Goal: Task Accomplishment & Management: Use online tool/utility

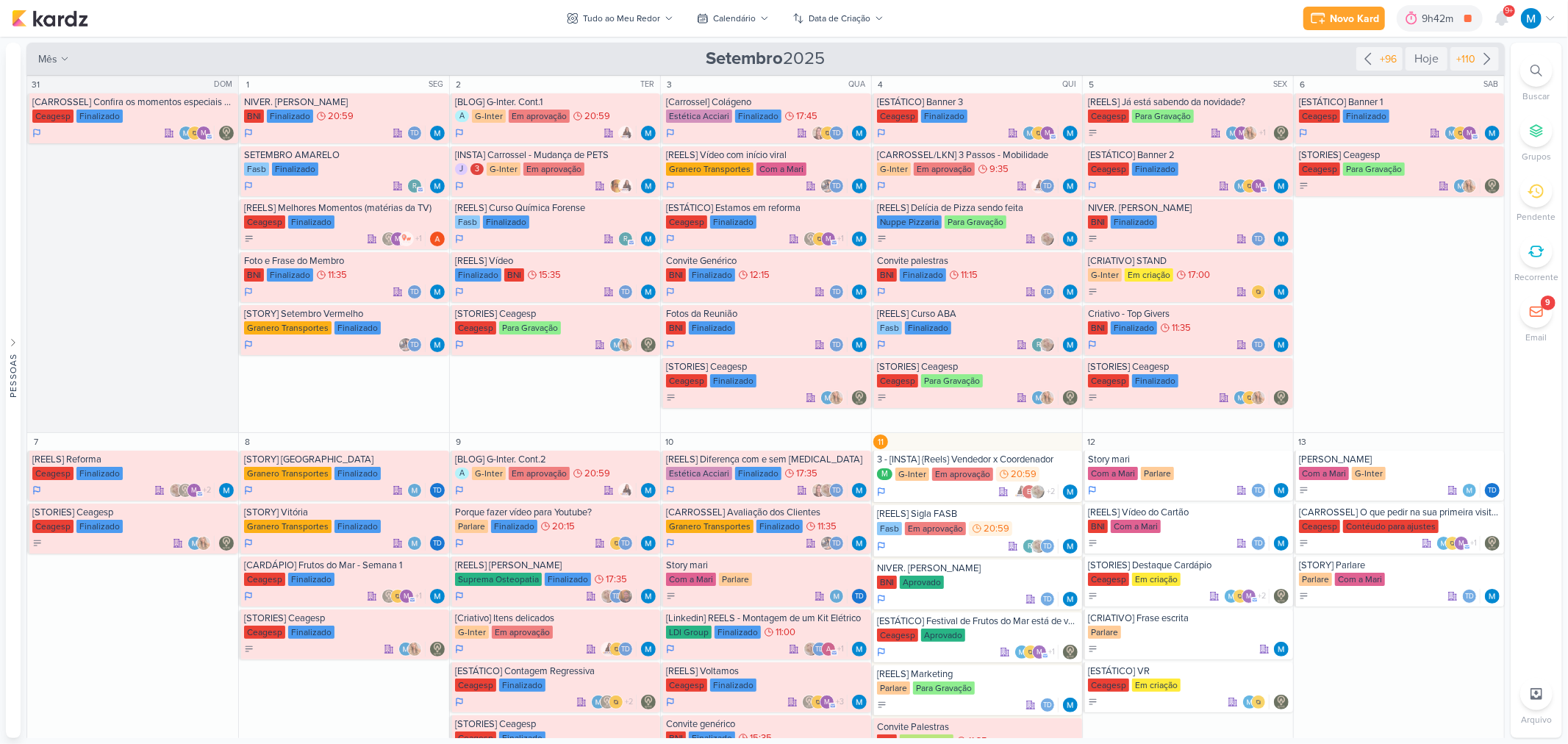
scroll to position [295, 0]
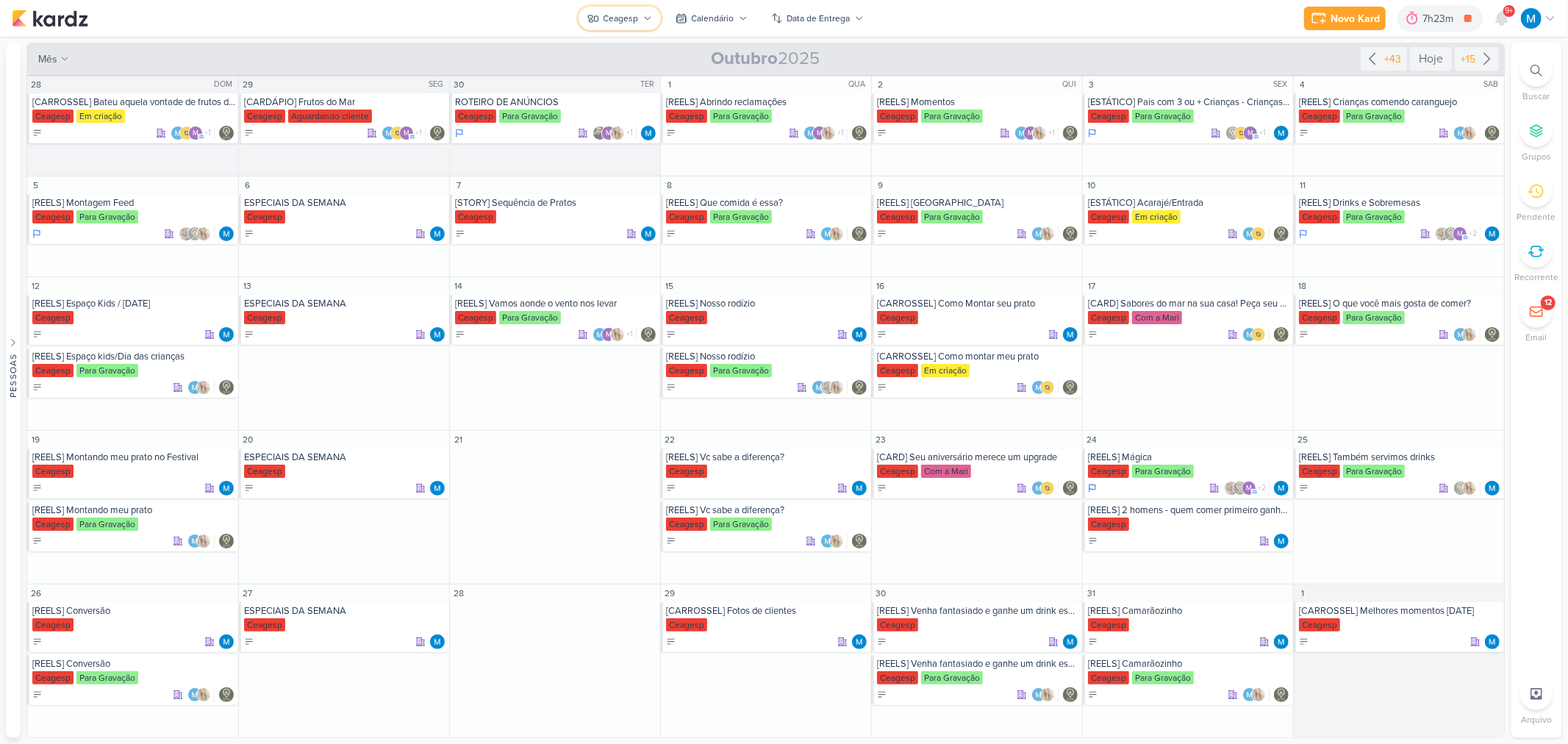
click at [643, 15] on icon at bounding box center [647, 18] width 9 height 9
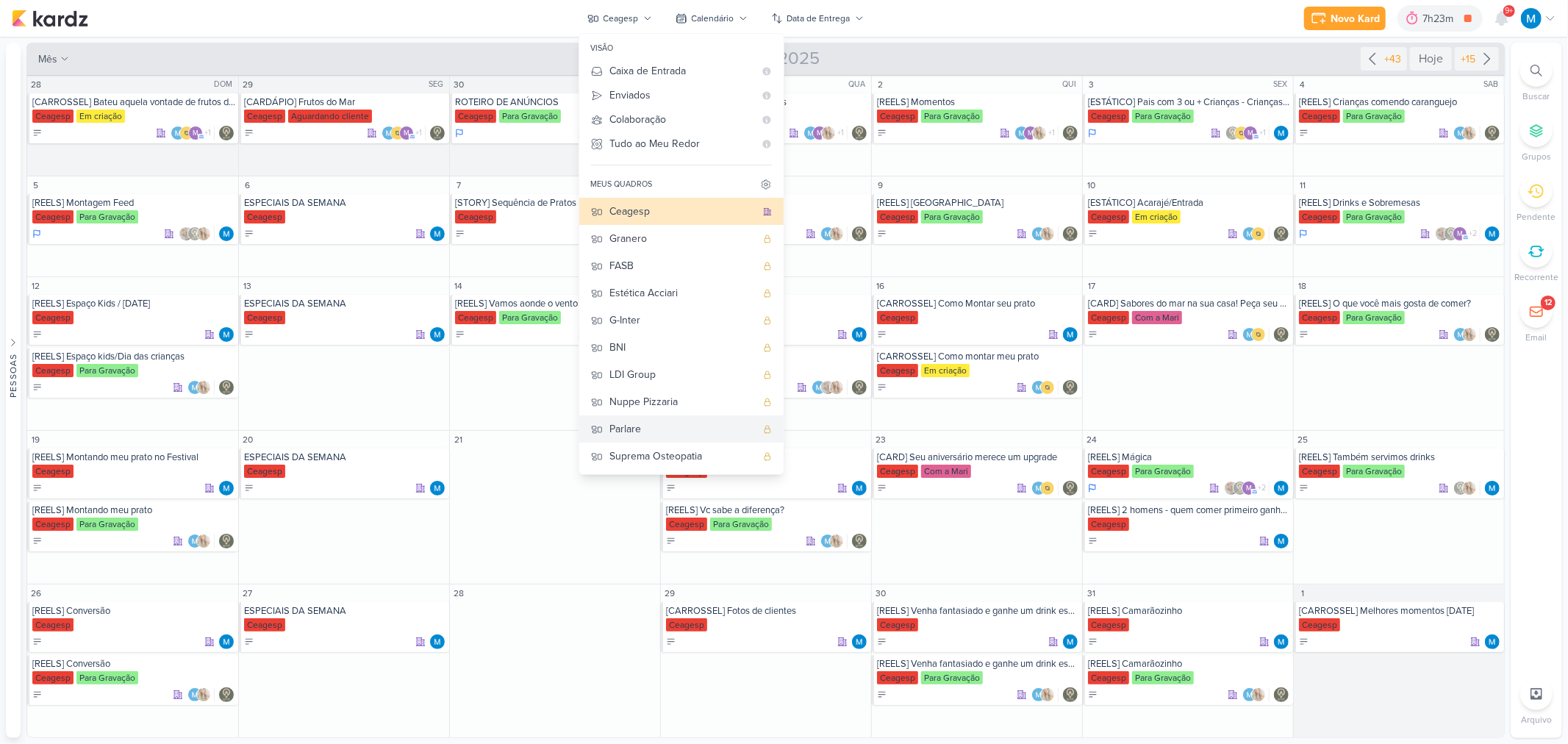
click at [648, 430] on div "Parlare" at bounding box center [683, 429] width 146 height 15
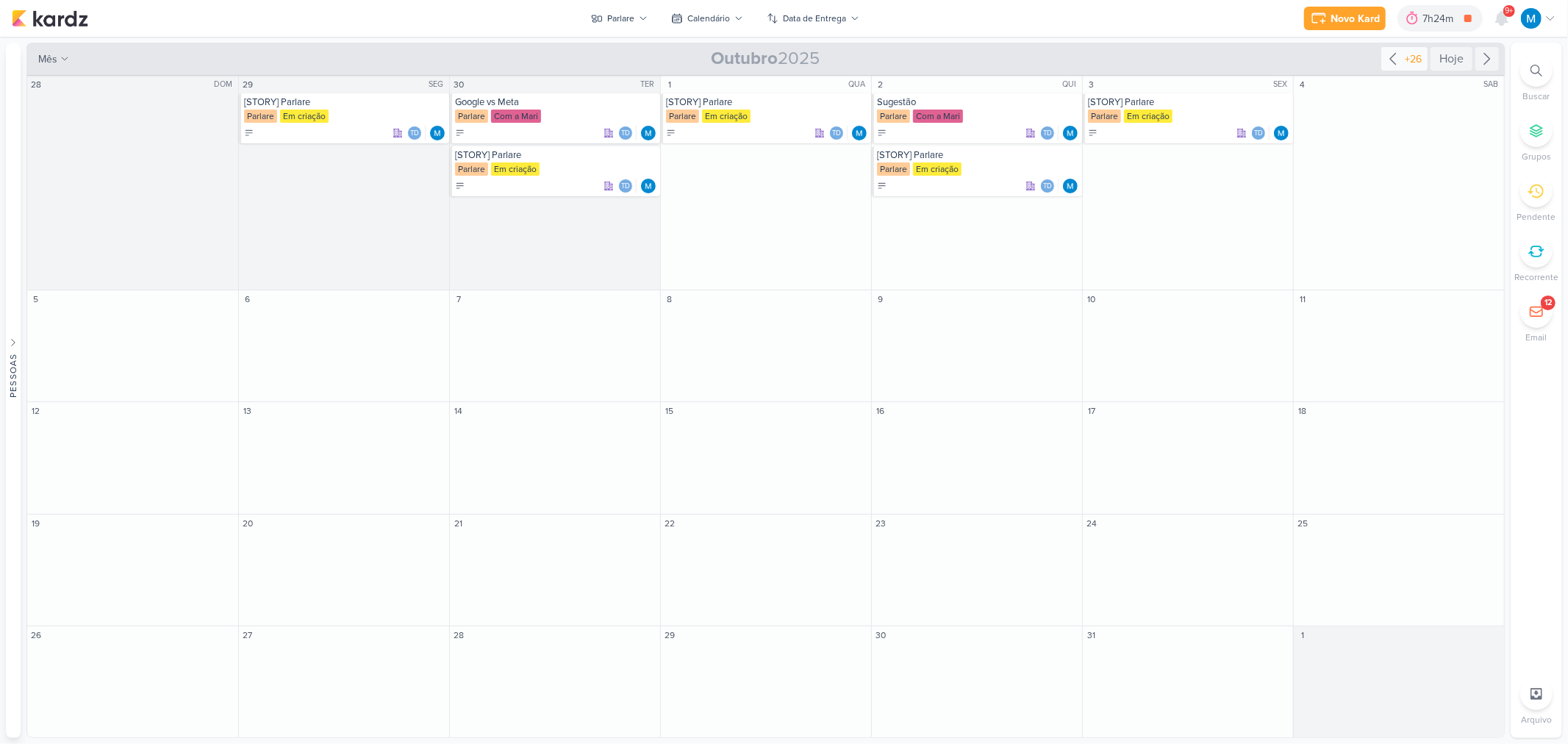
click at [1395, 61] on icon at bounding box center [1393, 59] width 18 height 18
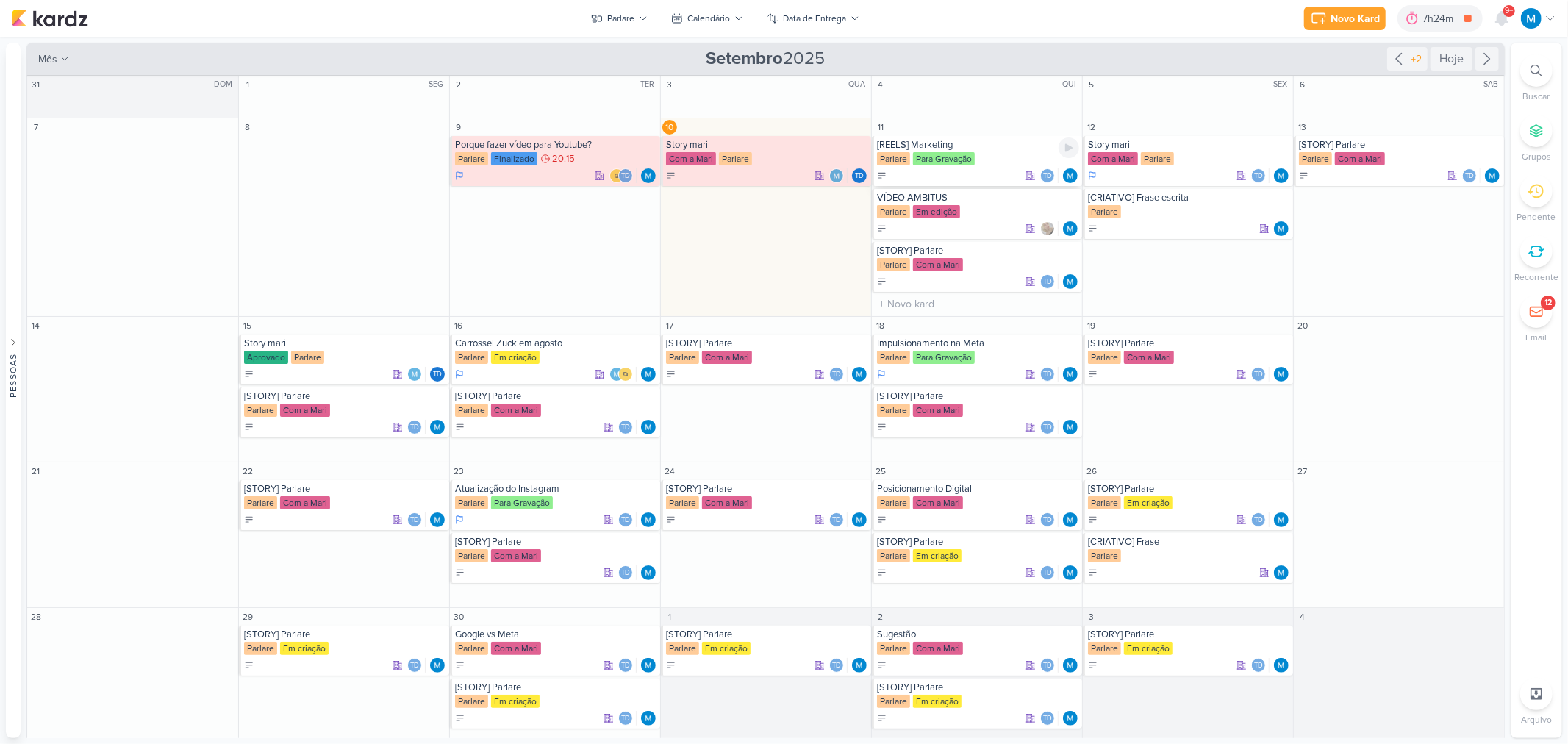
click at [944, 144] on div "[REELS] Marketing" at bounding box center [978, 145] width 203 height 11
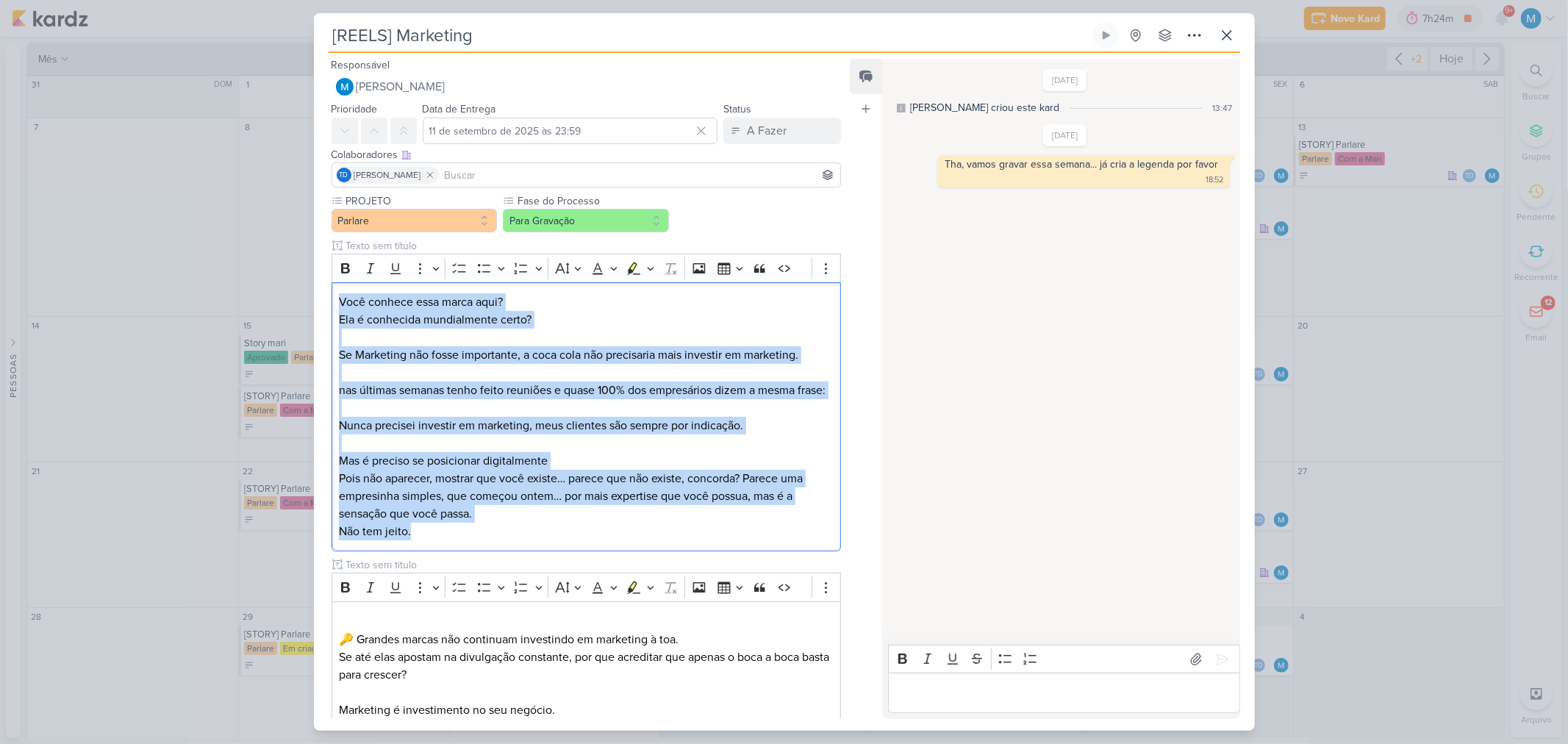
drag, startPoint x: 429, startPoint y: 568, endPoint x: 297, endPoint y: 262, distance: 333.3
click at [297, 262] on div "[REELS] Marketing Criado por mim" at bounding box center [784, 372] width 1568 height 744
copy div "Você conhece essa marca aqui? Ela é conhecida mundialmente certo? Se Marketing …"
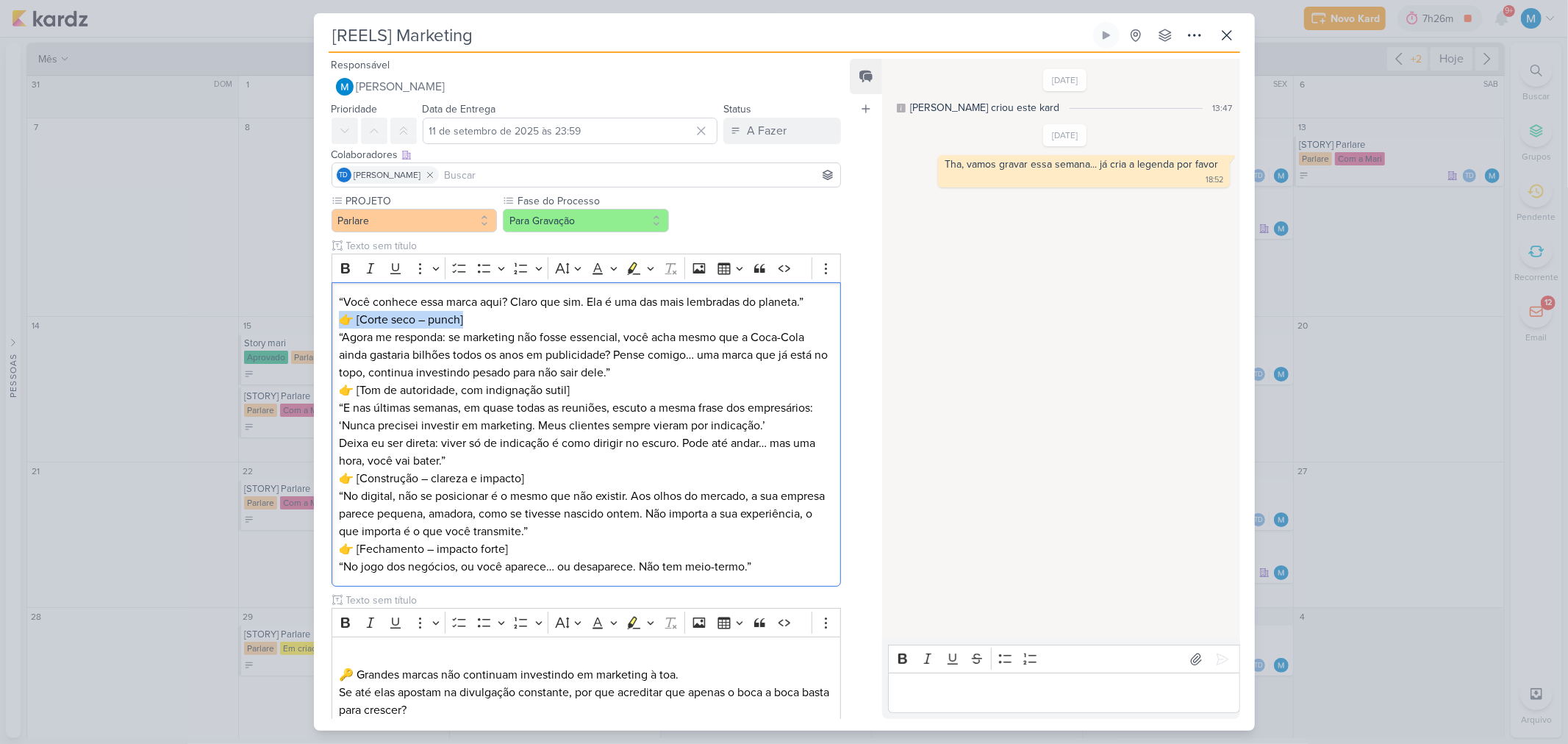
drag, startPoint x: 466, startPoint y: 322, endPoint x: 311, endPoint y: 322, distance: 155.0
click at [311, 322] on div "[REELS] Marketing Criado por mim" at bounding box center [784, 372] width 1568 height 744
drag, startPoint x: 598, startPoint y: 390, endPoint x: 308, endPoint y: 388, distance: 290.0
click at [308, 388] on div "[REELS] Marketing Criado por mim" at bounding box center [784, 372] width 1568 height 744
drag, startPoint x: 534, startPoint y: 480, endPoint x: 332, endPoint y: 487, distance: 202.1
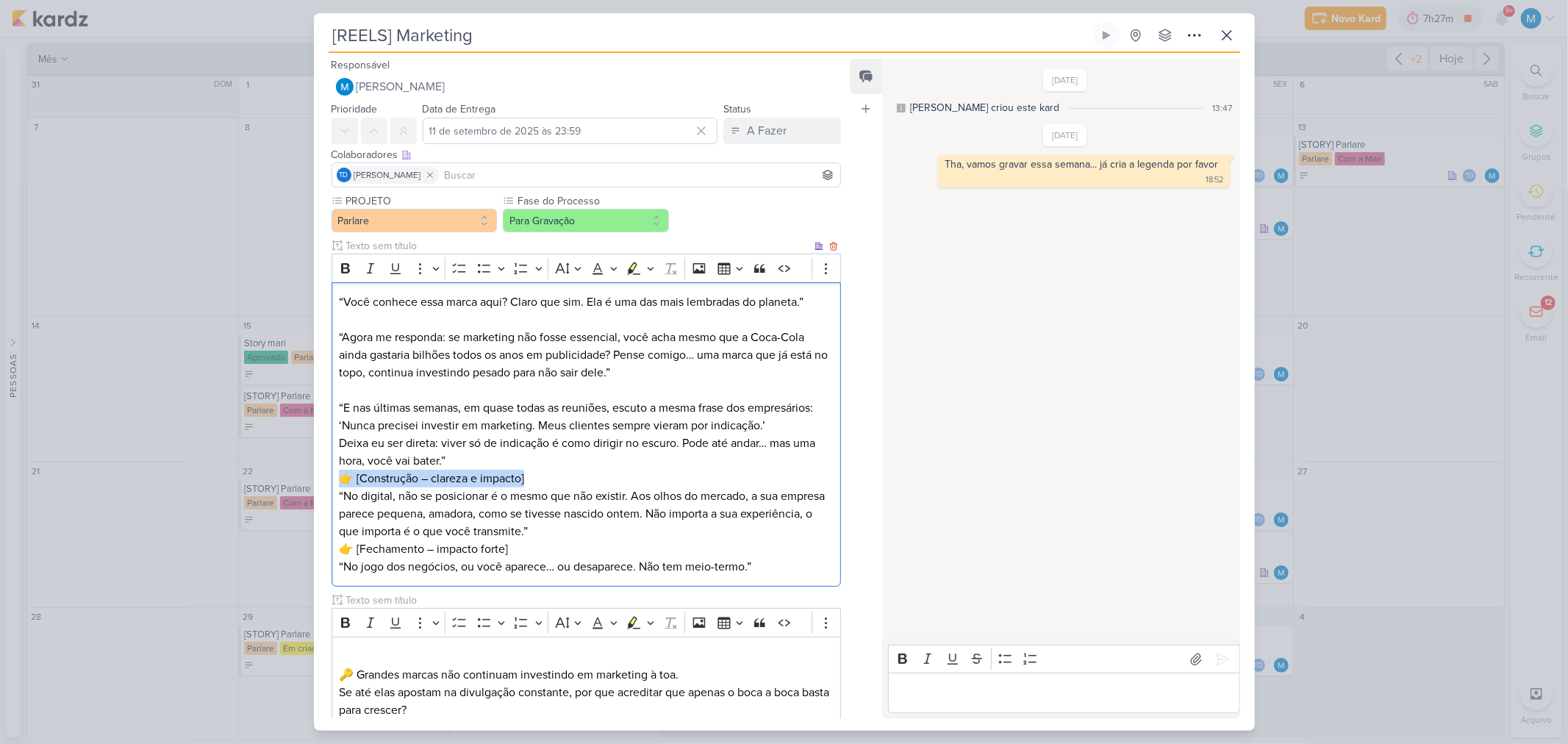
click at [332, 487] on div "“Você conhece essa marca aqui? Claro que sim. Ela é uma das mais lembradas do p…" at bounding box center [586, 434] width 510 height 305
drag, startPoint x: 513, startPoint y: 553, endPoint x: 238, endPoint y: 544, distance: 275.1
click at [238, 544] on div "[REELS] Marketing Criado por mim" at bounding box center [784, 372] width 1568 height 744
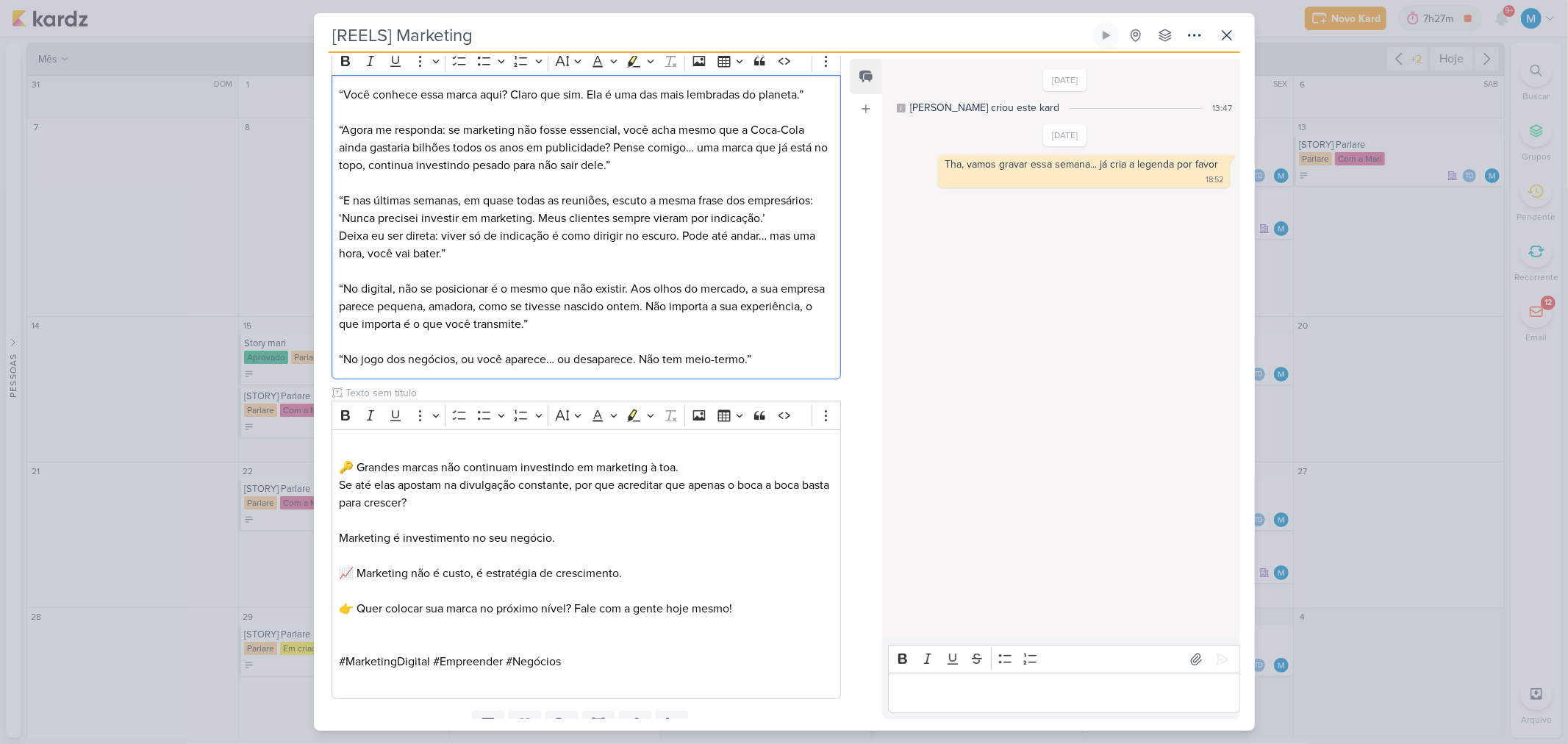
scroll to position [269, 0]
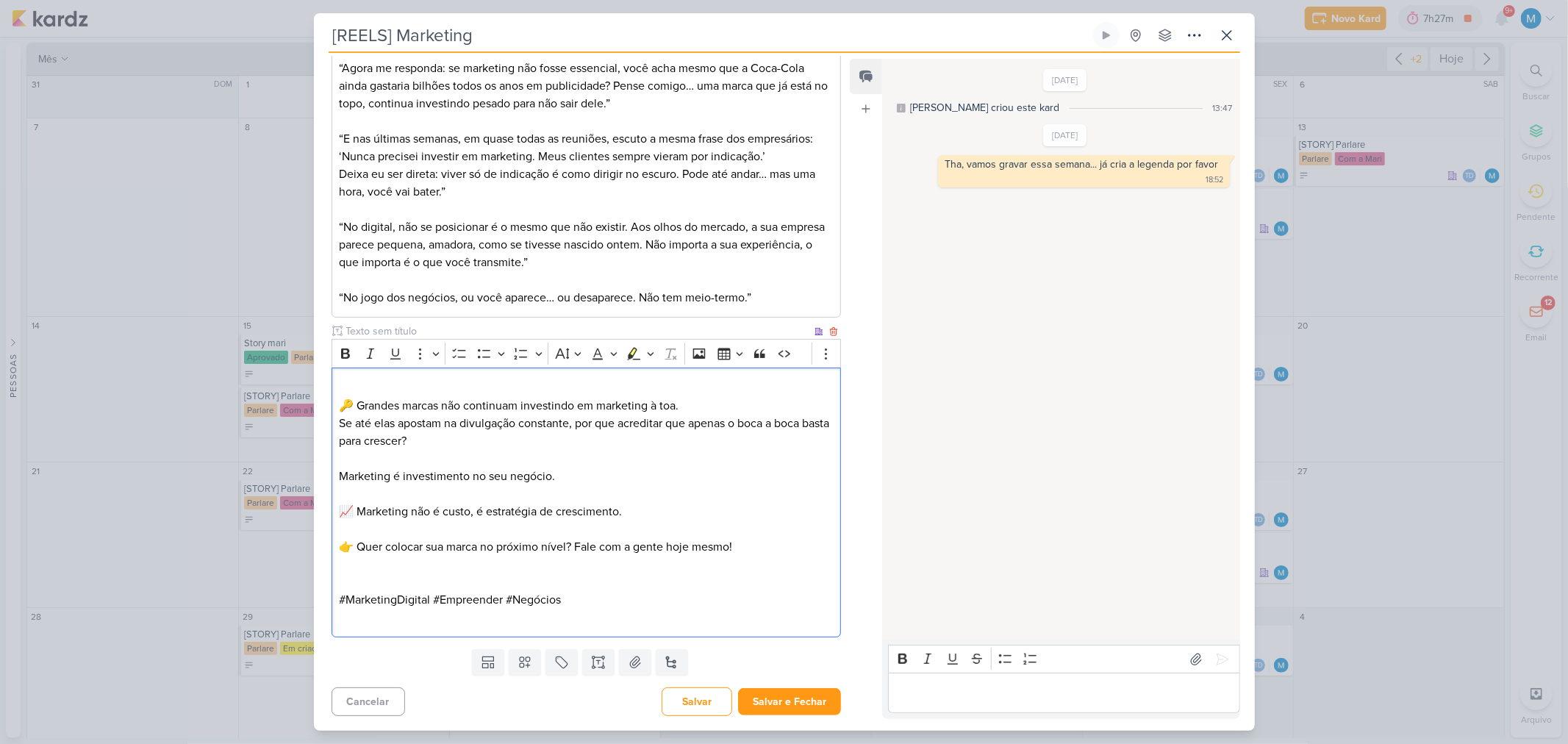
click at [497, 376] on div "⁠⁠⁠⁠⁠⁠⁠ 🔑 Grandes marcas não continuam investindo em marketing à toa. Se até el…" at bounding box center [586, 503] width 510 height 270
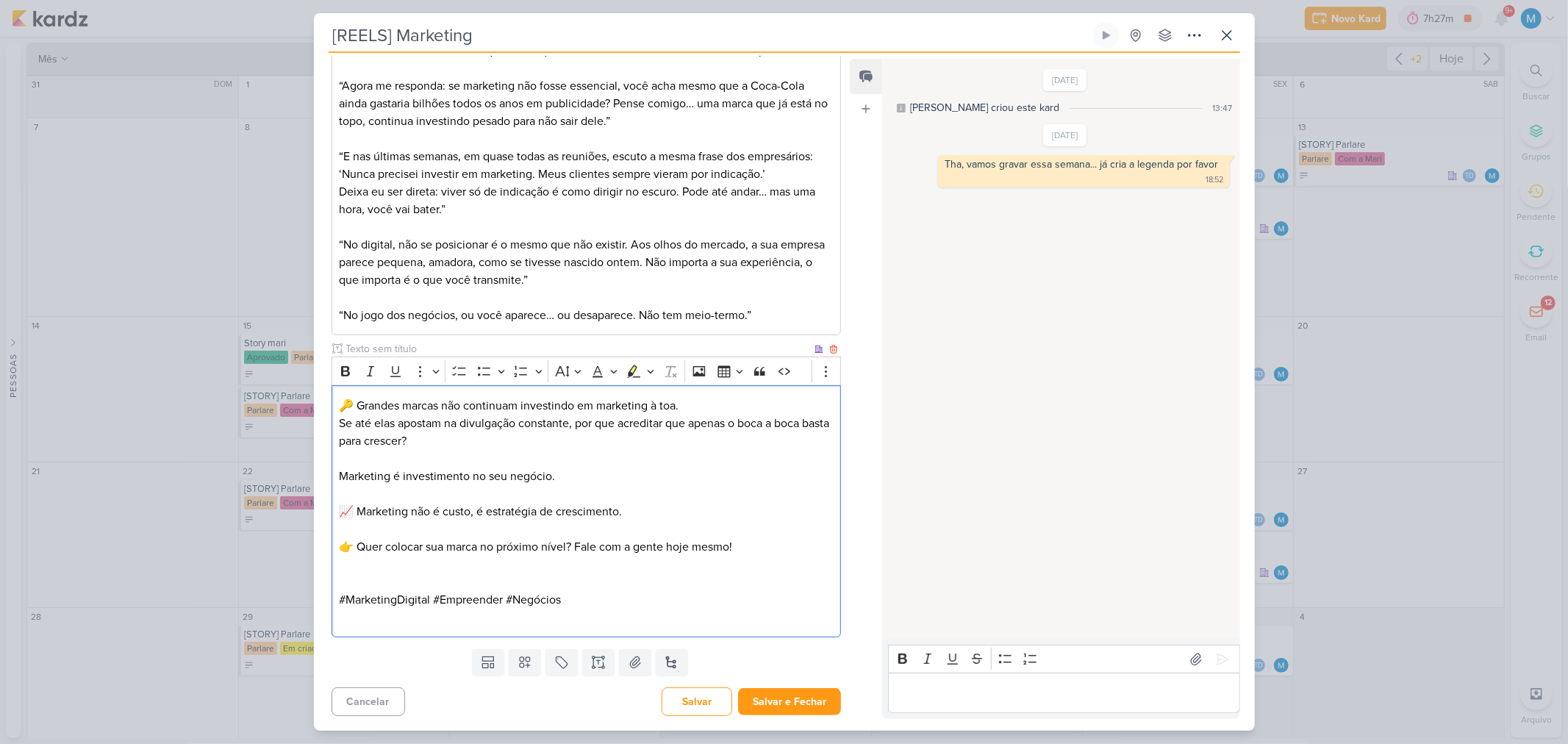
click at [582, 474] on p "Marketing é investimento no seu negócio." at bounding box center [586, 476] width 494 height 18
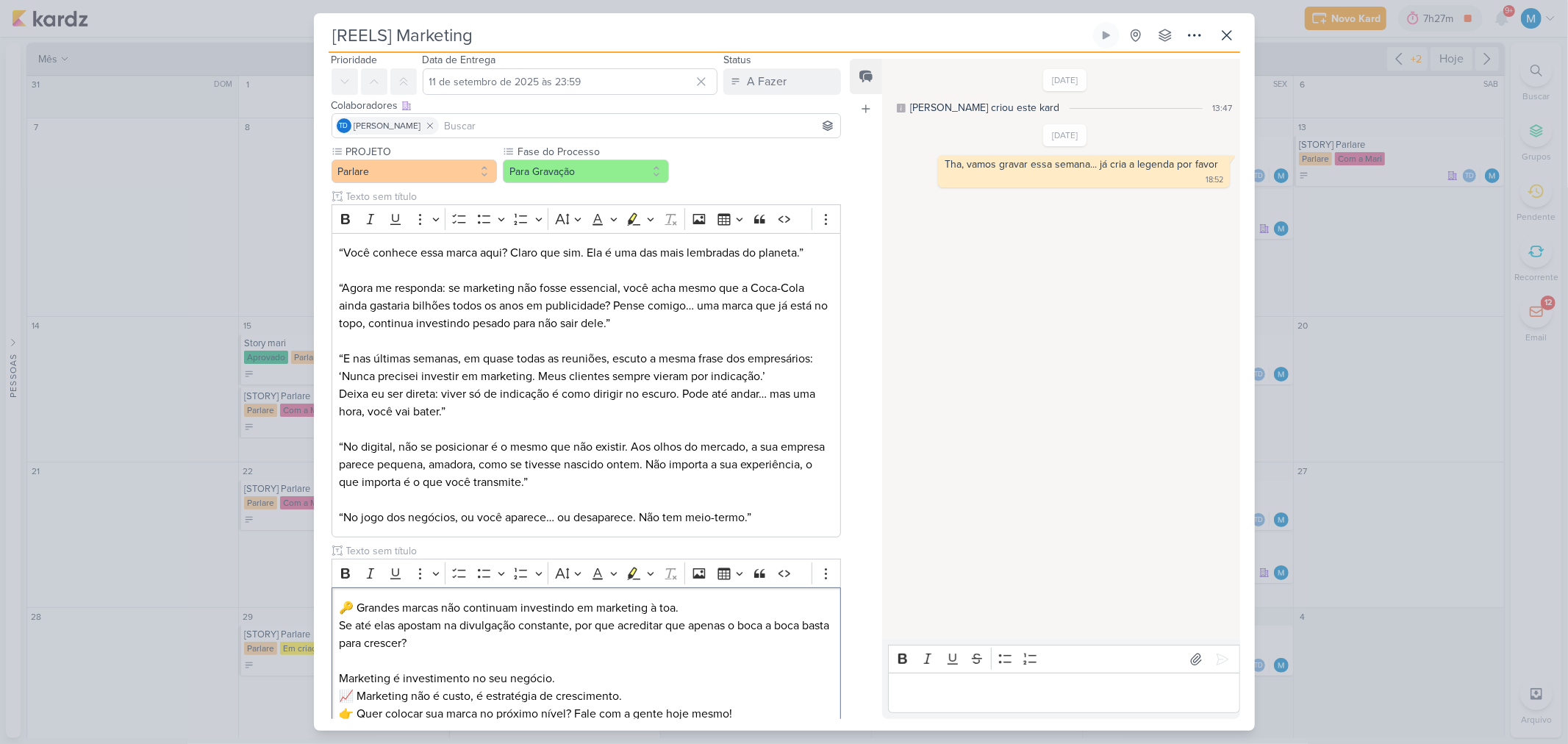
scroll to position [35, 0]
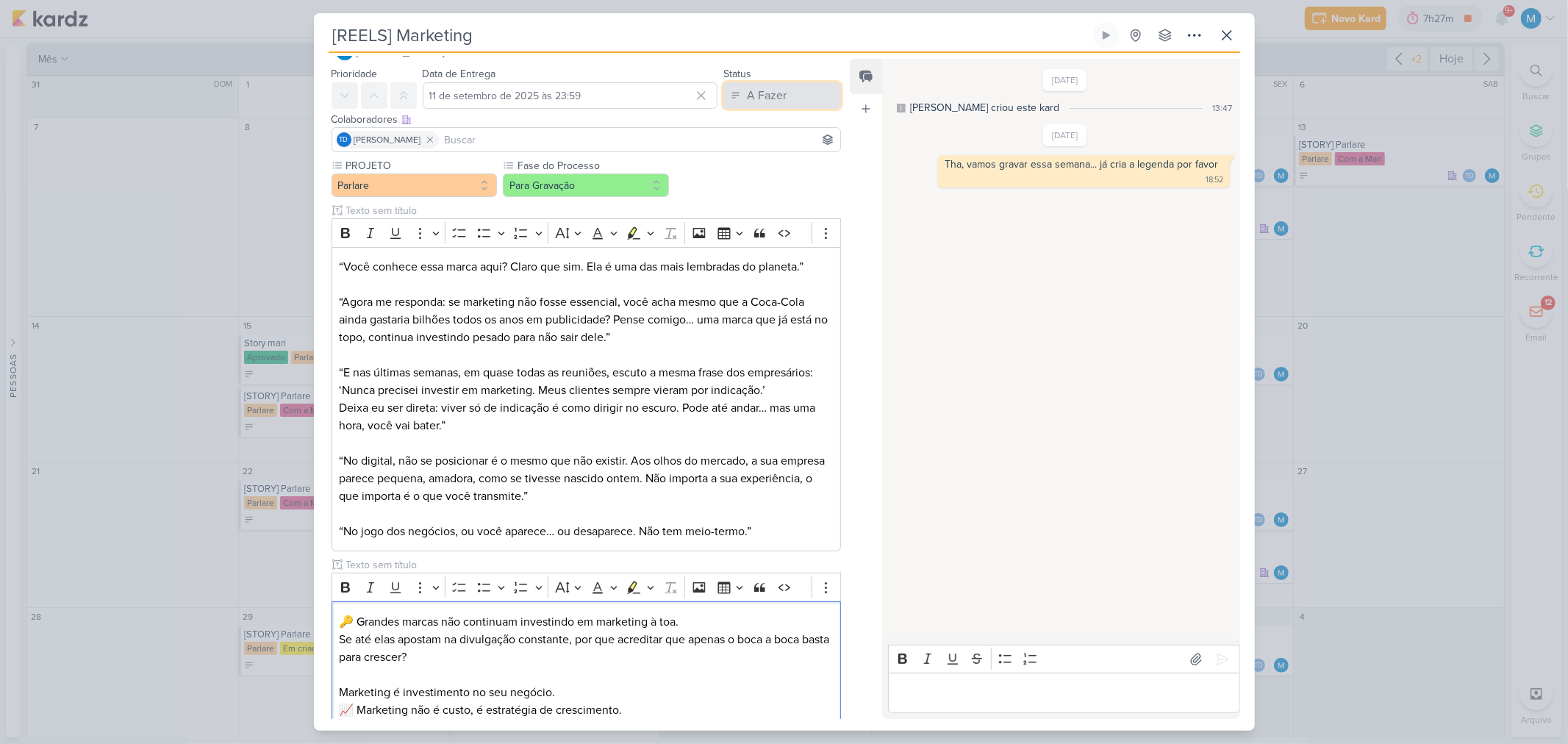
click at [789, 94] on button "A Fazer" at bounding box center [783, 96] width 117 height 27
click at [784, 180] on div "Em Andamento" at bounding box center [770, 178] width 69 height 15
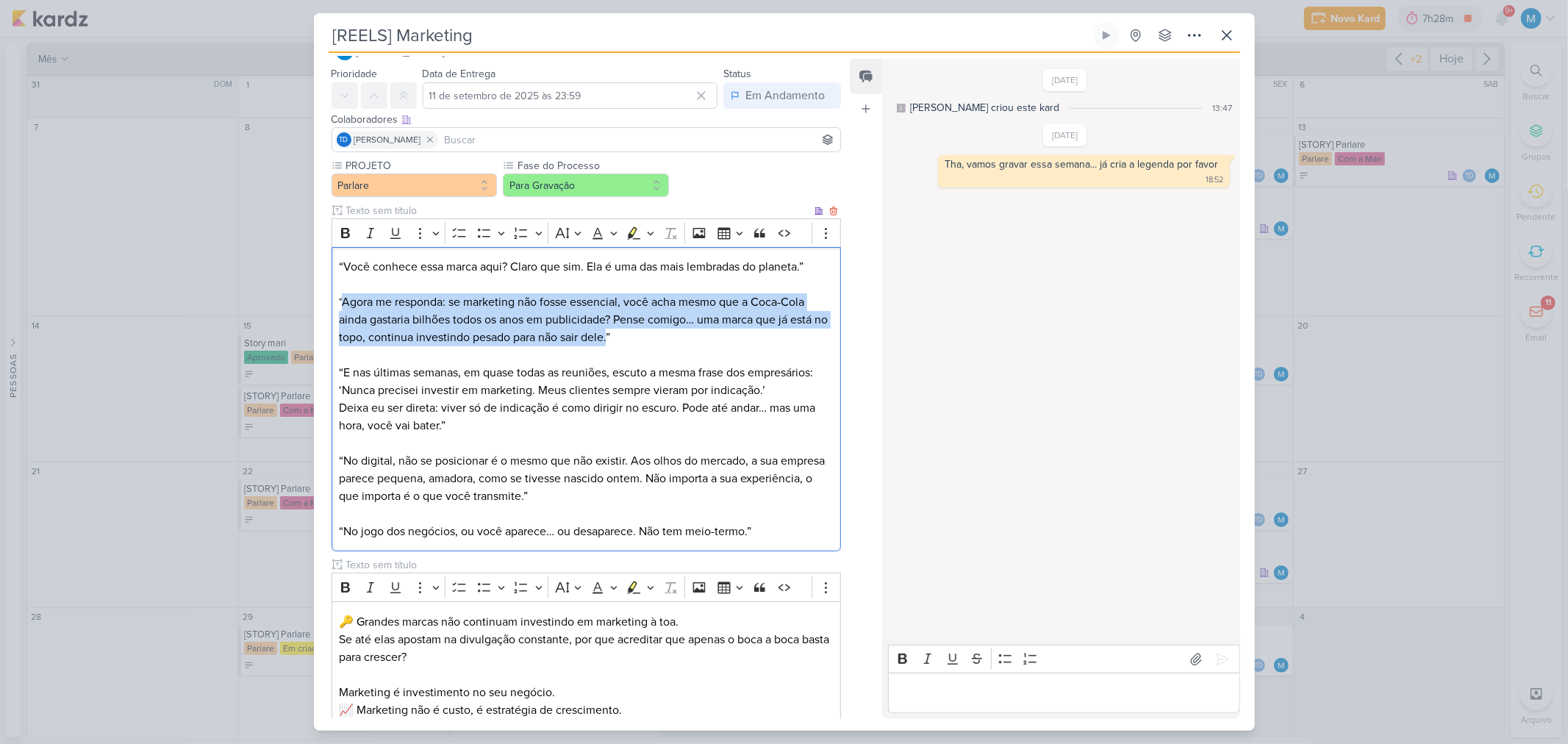
drag, startPoint x: 345, startPoint y: 300, endPoint x: 625, endPoint y: 333, distance: 281.9
click at [625, 333] on p "“Agora me responda: se marketing não fosse essencial, você acha mesmo que a Coc…" at bounding box center [586, 310] width 494 height 71
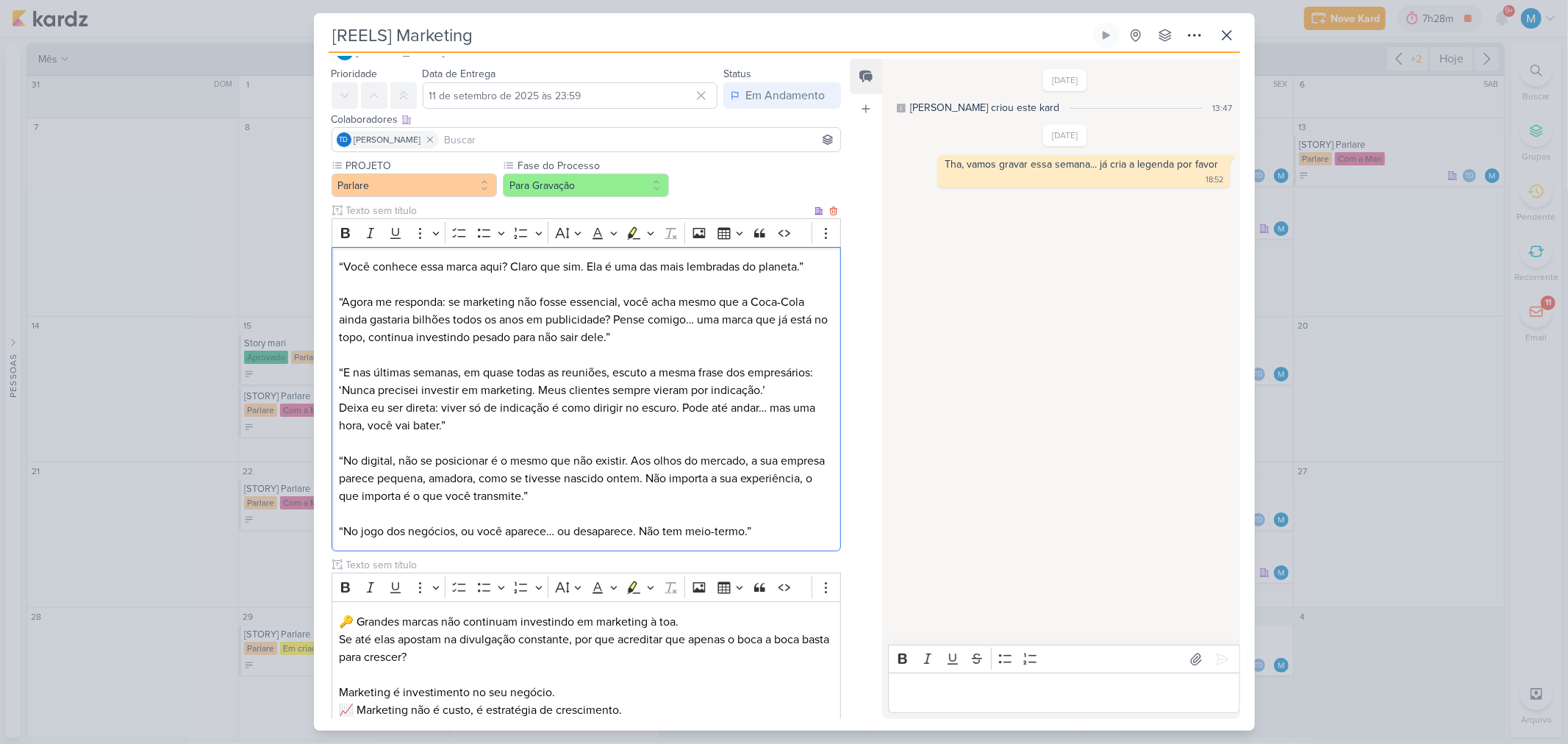
click at [655, 342] on p "“Agora me responda: se marketing não fosse essencial, você acha mesmo que a Coc…" at bounding box center [586, 310] width 494 height 71
drag, startPoint x: 371, startPoint y: 322, endPoint x: 544, endPoint y: 325, distance: 173.0
click at [544, 325] on p "“Agora me responda: se marketing não fosse essencial, você acha mesmo que a Coc…" at bounding box center [586, 310] width 494 height 71
click at [414, 316] on p "“Agora me responda: se marketing não fosse essencial, você acha mesmo que a Coc…" at bounding box center [586, 310] width 494 height 71
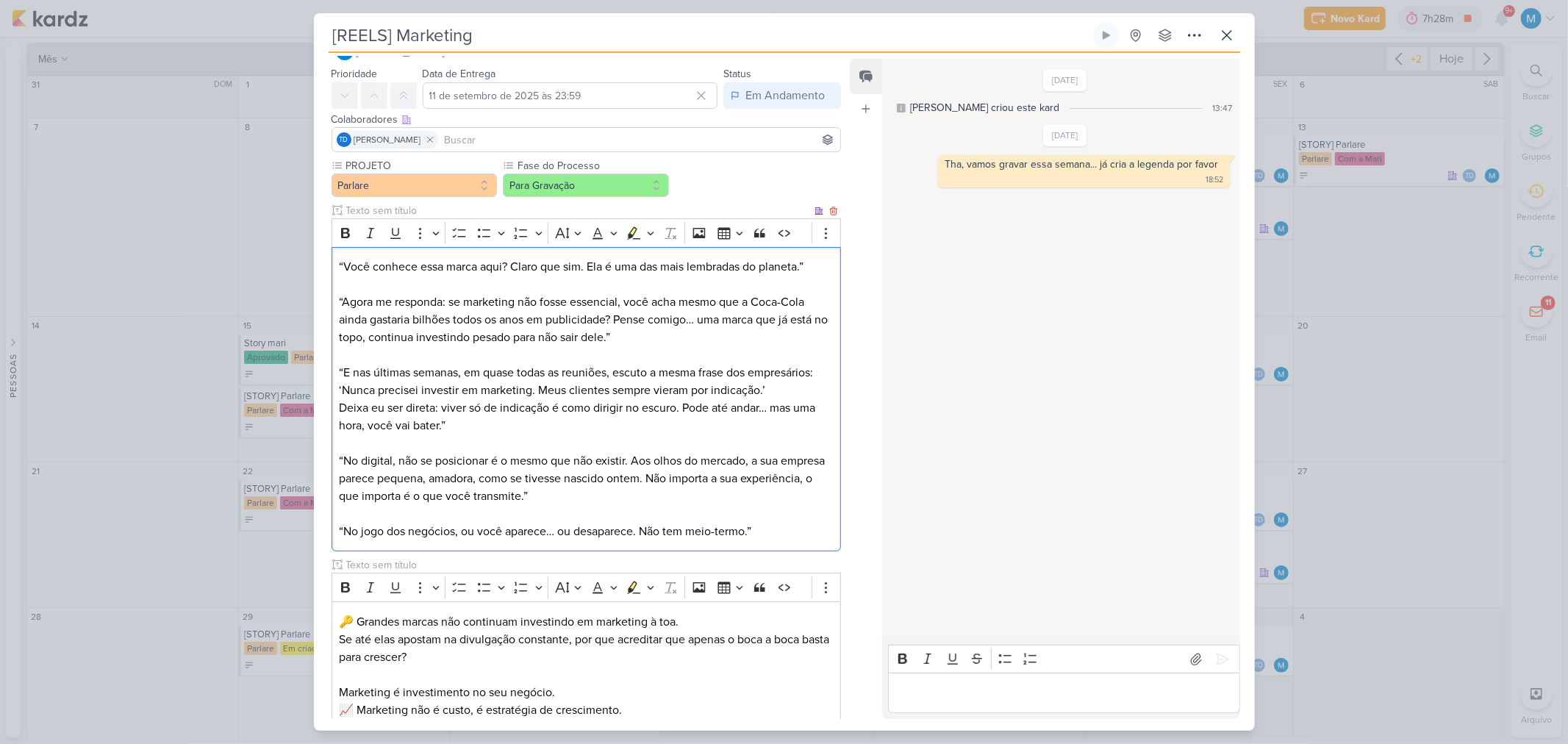
click at [669, 335] on p "“Agora me responda: se marketing não fosse essencial, você acha mesmo que a Coc…" at bounding box center [586, 310] width 494 height 71
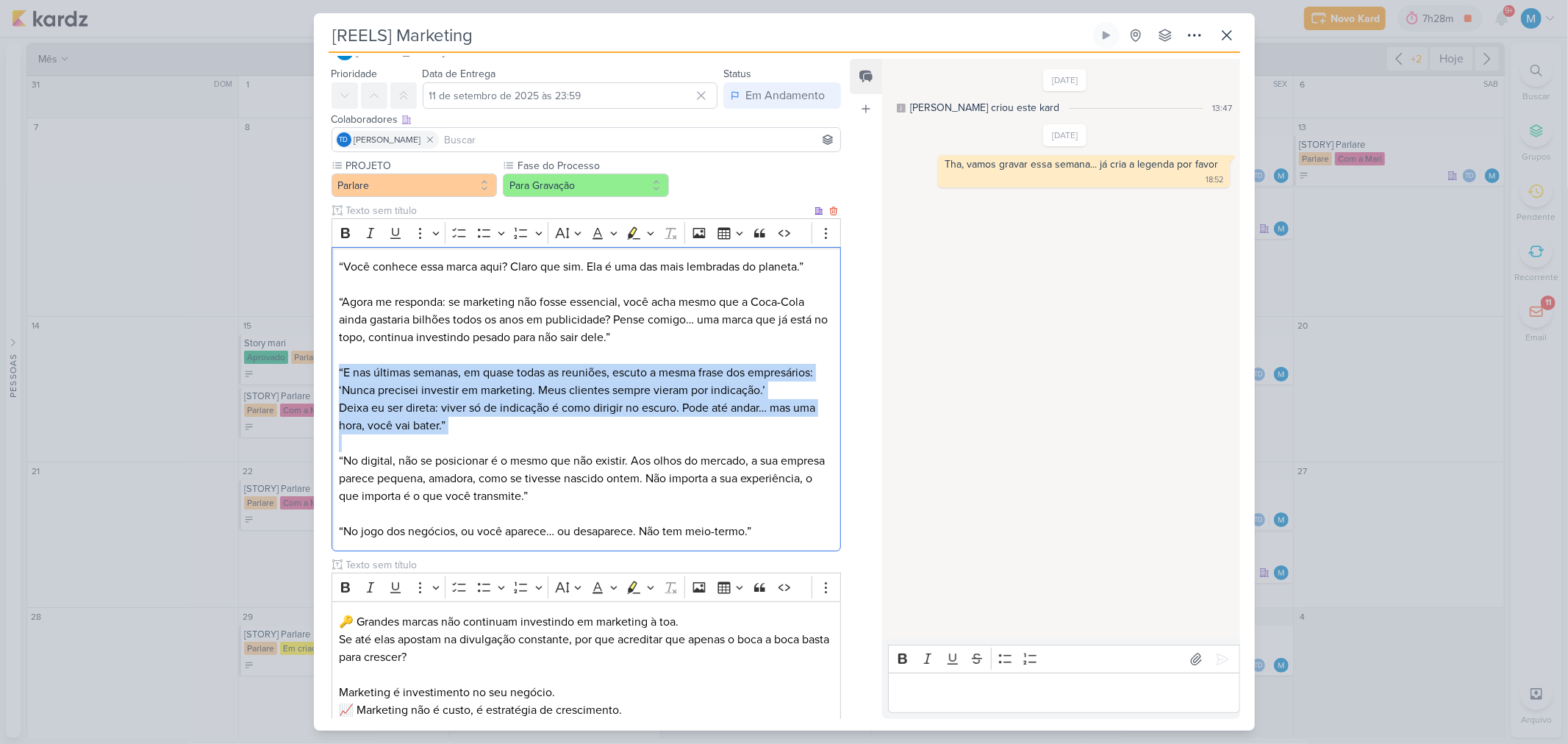
drag, startPoint x: 341, startPoint y: 369, endPoint x: 458, endPoint y: 446, distance: 140.1
click at [458, 446] on div "“Você conhece essa marca aqui? Claro que sim. Ela é uma das mais lembradas do p…" at bounding box center [586, 399] width 510 height 305
click at [466, 438] on p "“No digital, não se posicionar é o mesmo que não existir. Aos olhos do mercado,…" at bounding box center [586, 469] width 494 height 71
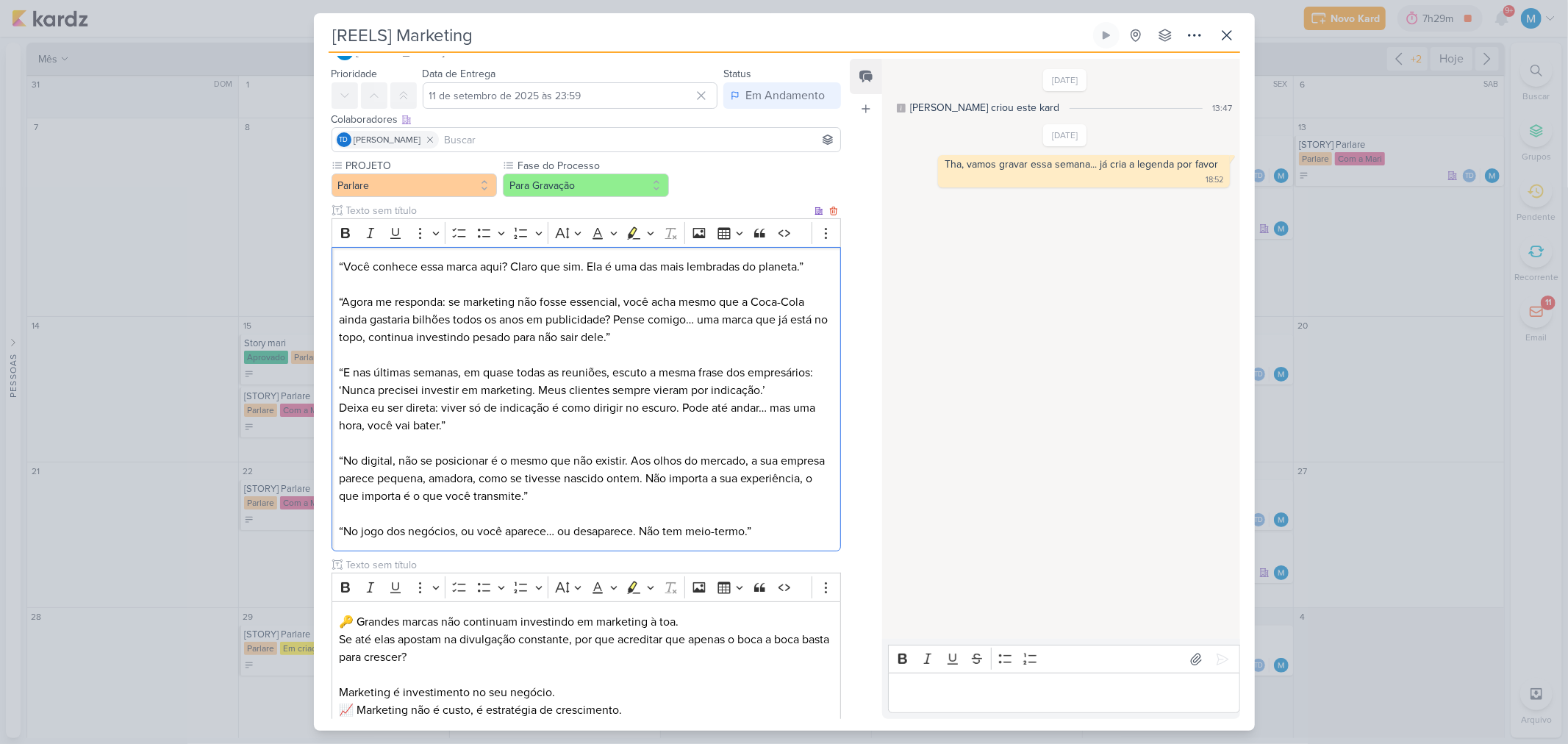
click at [686, 408] on p "Deixa eu ser direta: viver só de indicação é como dirigir no escuro. Pode até a…" at bounding box center [586, 416] width 494 height 35
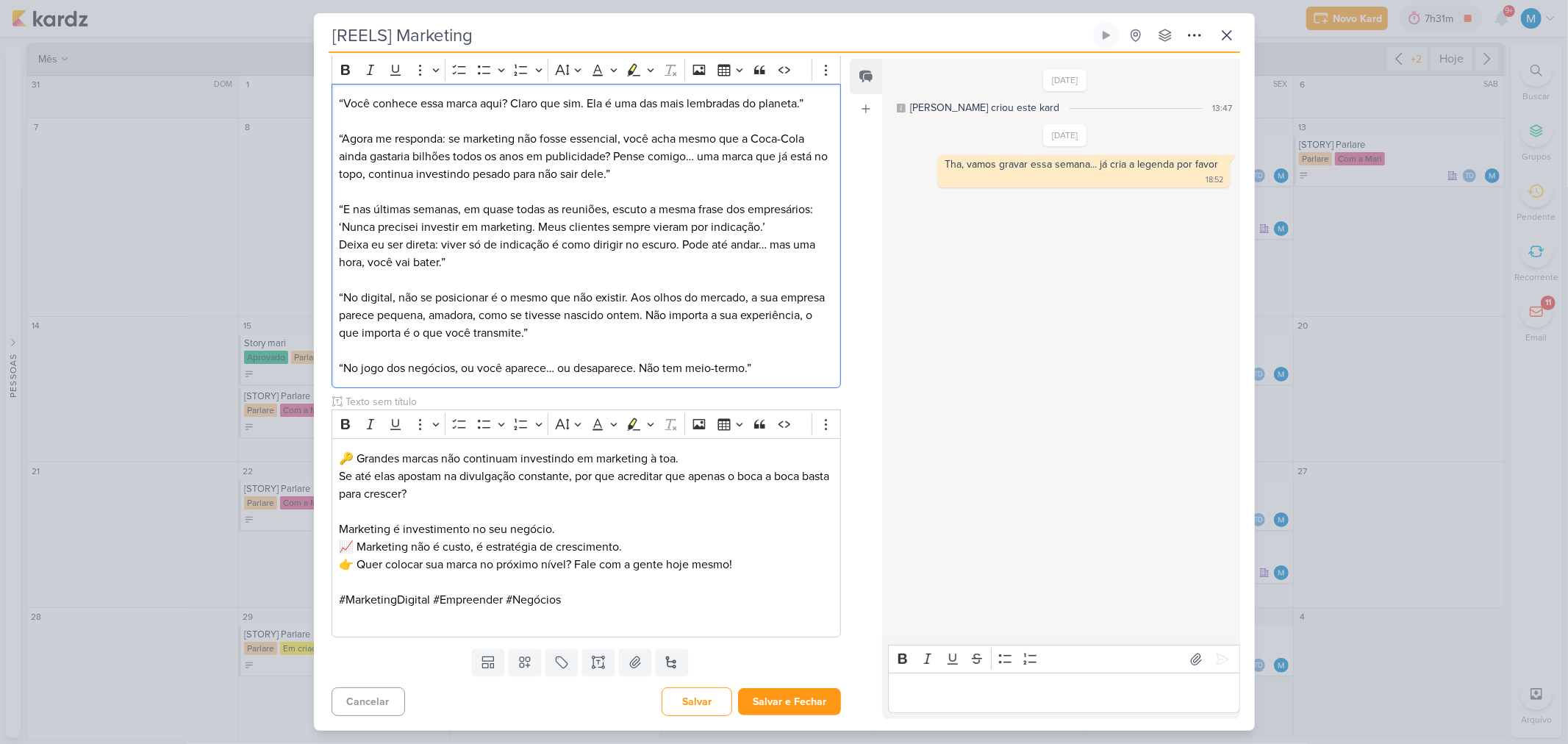
click at [498, 208] on p "“E nas últimas semanas, em quase todas as reuniões, escuto a mesma frase dos em…" at bounding box center [586, 209] width 494 height 53
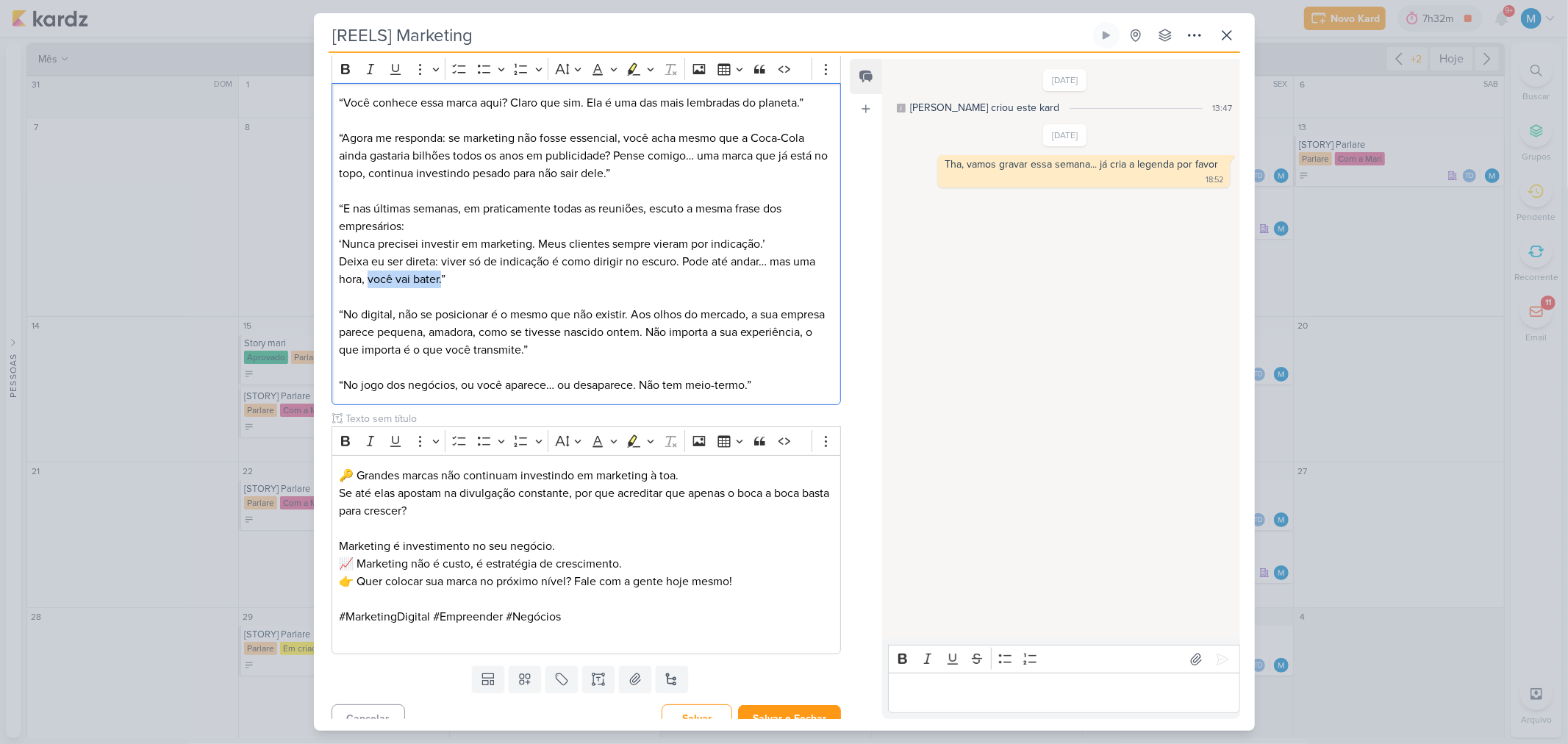
drag, startPoint x: 370, startPoint y: 278, endPoint x: 442, endPoint y: 280, distance: 72.0
click at [442, 280] on p "Deixa eu ser direta: viver só de indicação é como dirigir no escuro. Pode até a…" at bounding box center [586, 270] width 494 height 35
click at [402, 334] on p "“No digital, não se posicionar é o mesmo que não existir. Aos olhos do mercado,…" at bounding box center [586, 324] width 494 height 71
click at [499, 329] on p "“No digital, não se posicionar é o mesmo que não existir. Aos olhos do mercado,…" at bounding box center [586, 324] width 494 height 71
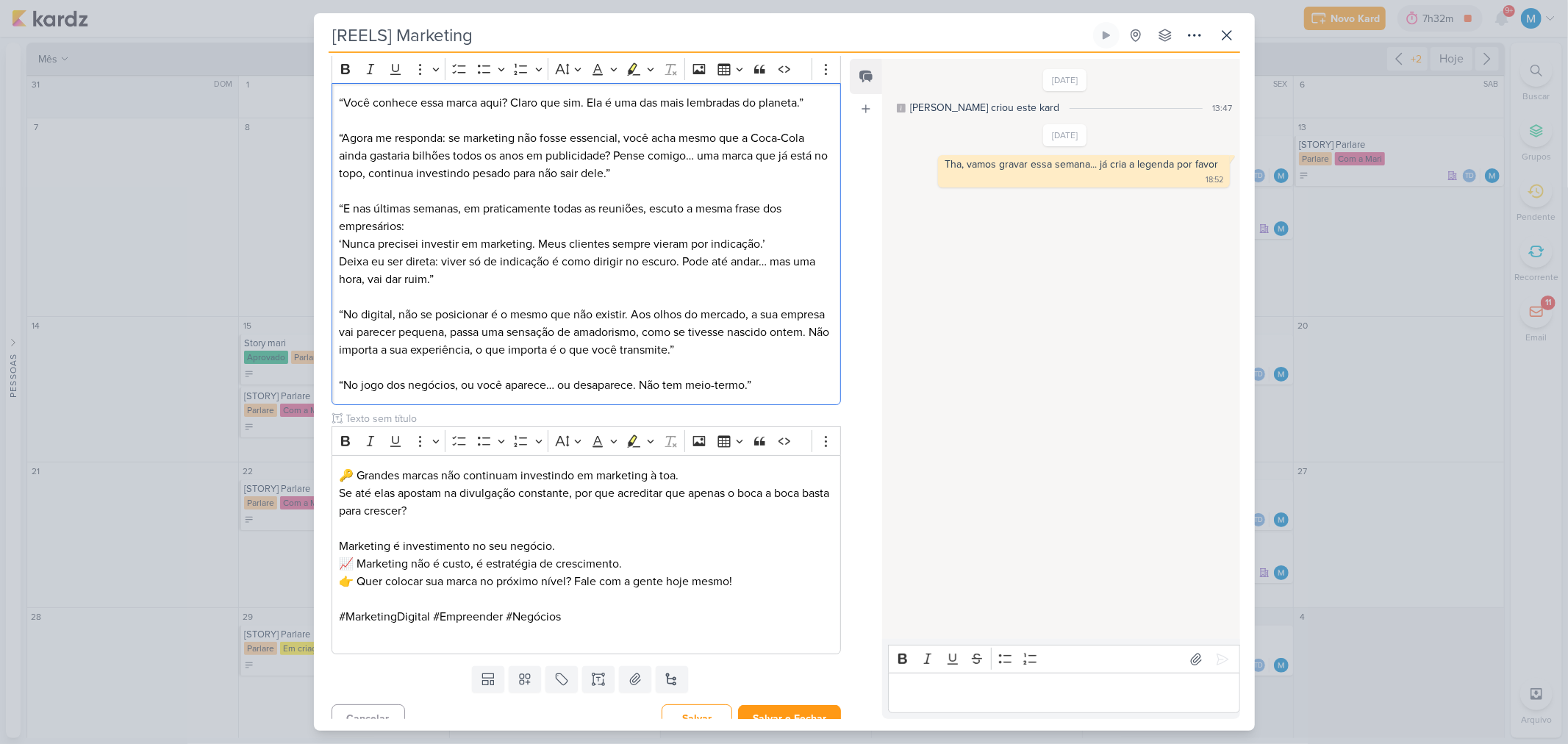
scroll to position [216, 0]
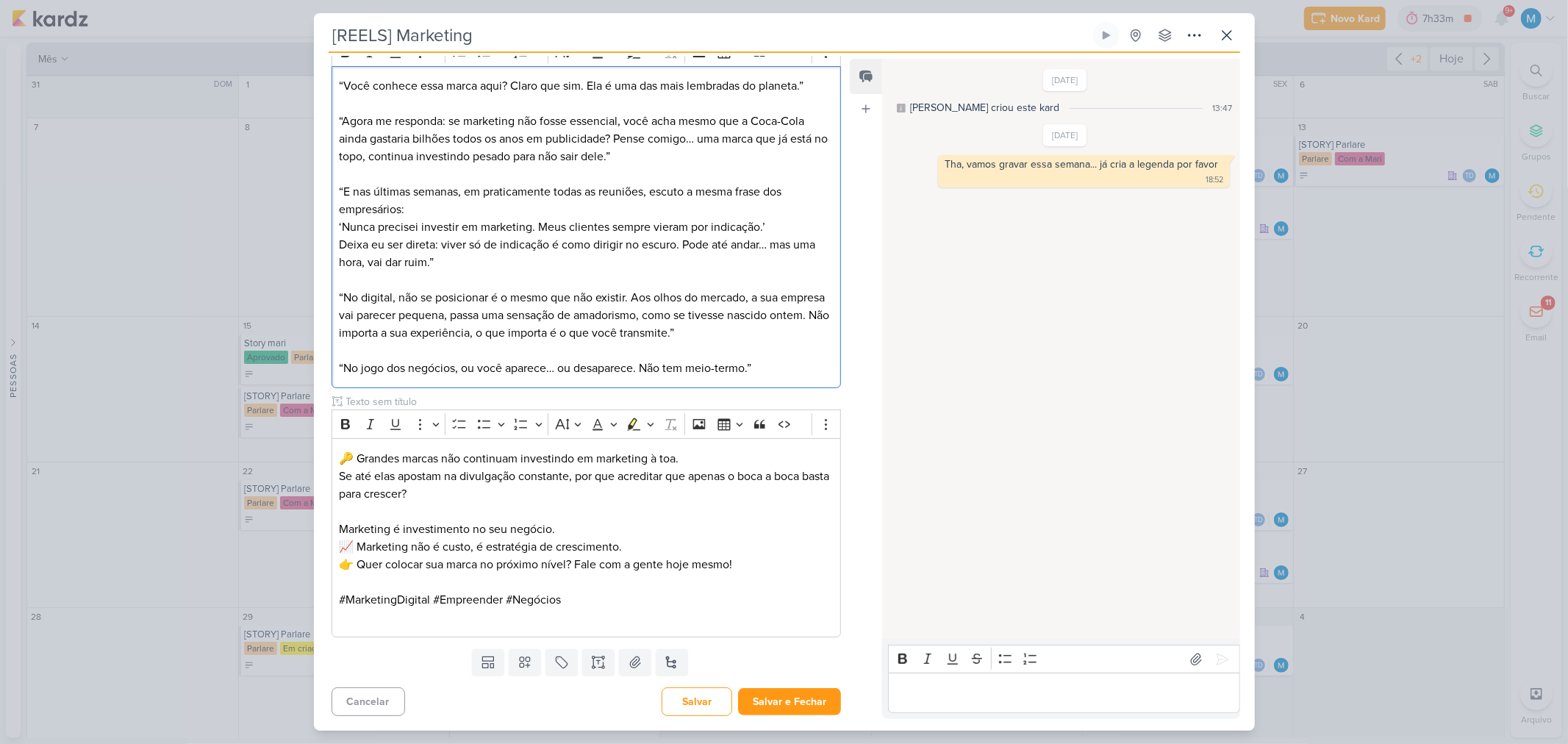
click at [528, 332] on p "“No digital, não se posicionar é o mesmo que não existir. Aos olhos do mercado,…" at bounding box center [586, 307] width 494 height 71
click at [780, 695] on button "Salvar e Fechar" at bounding box center [789, 701] width 103 height 27
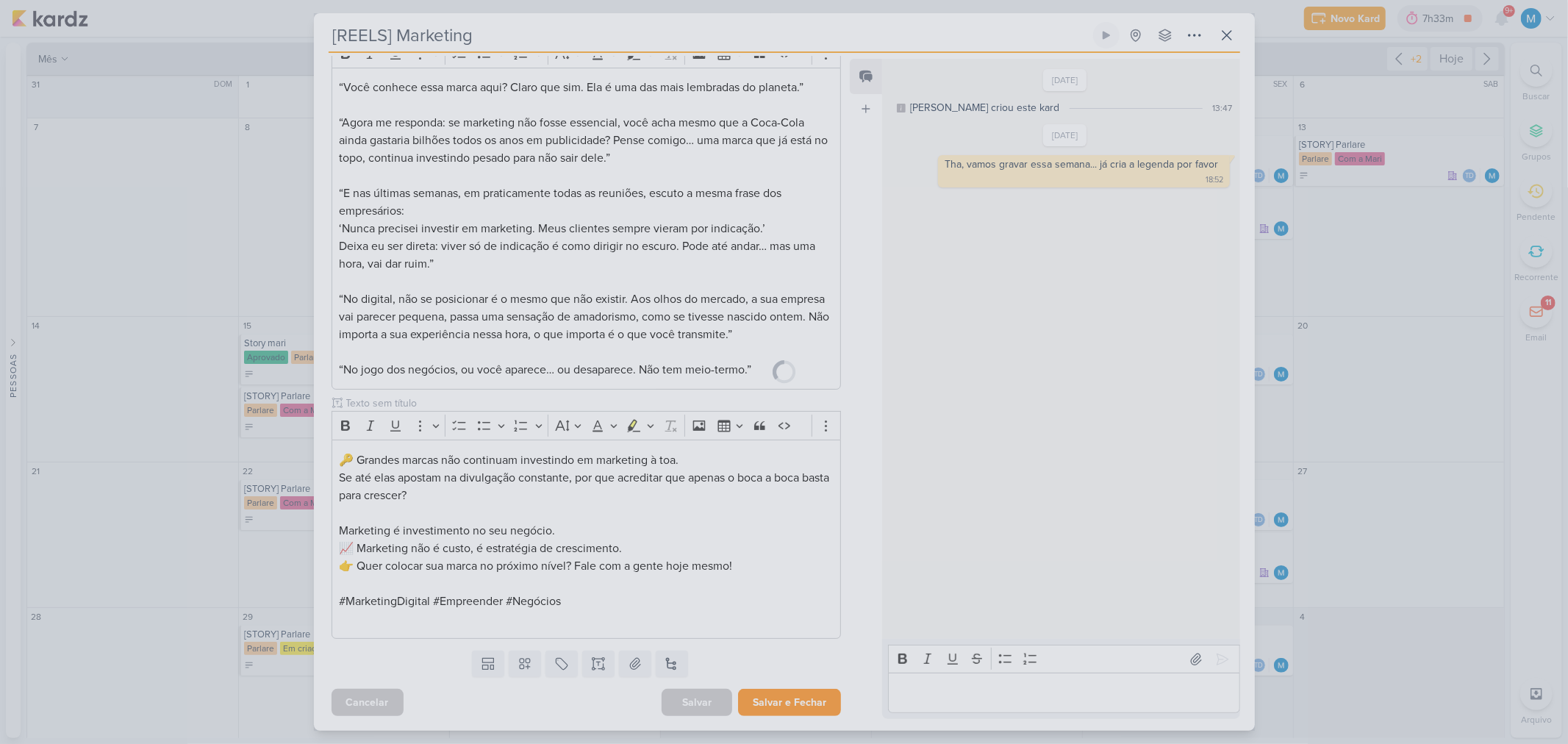
scroll to position [215, 0]
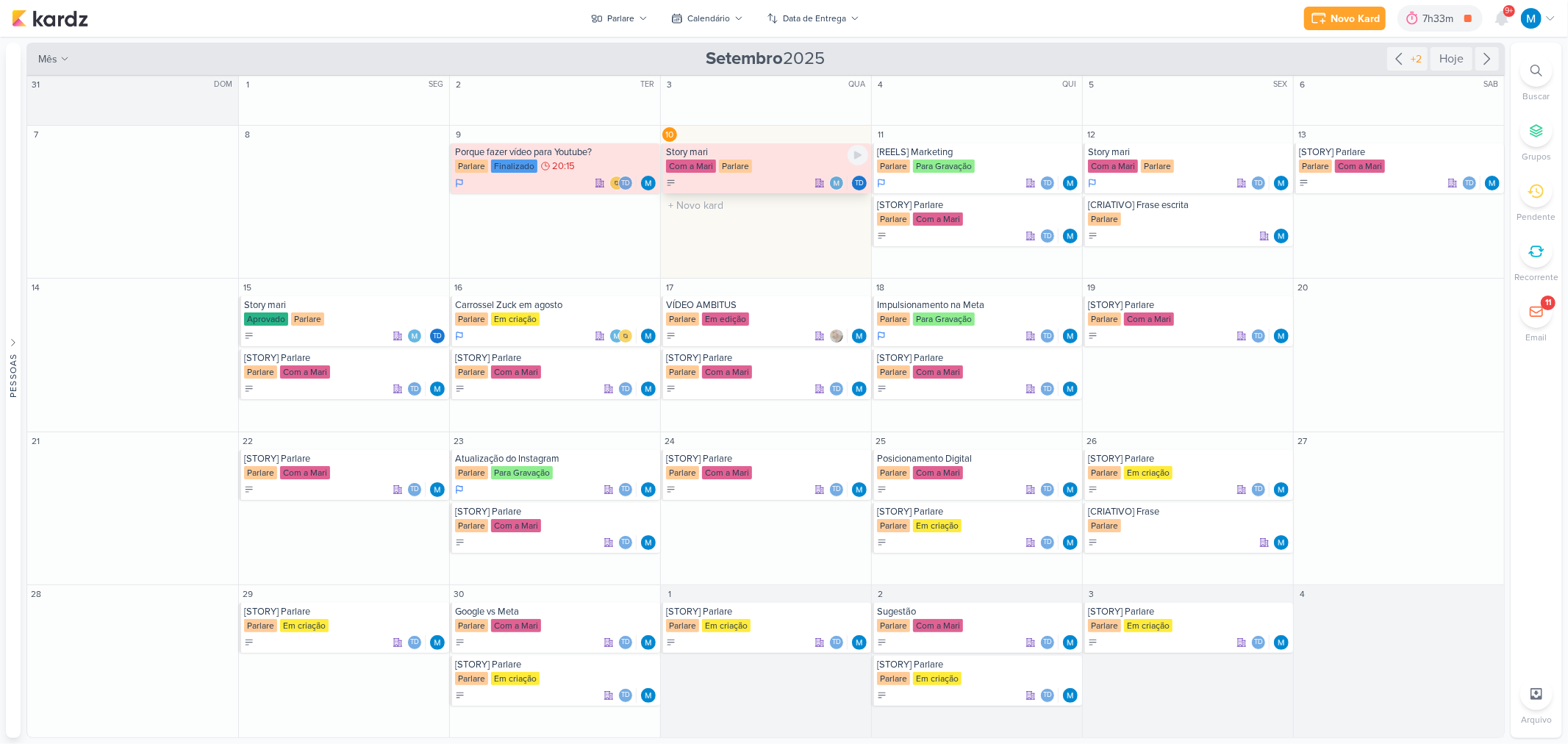
click at [725, 157] on div "Story mari" at bounding box center [767, 152] width 203 height 11
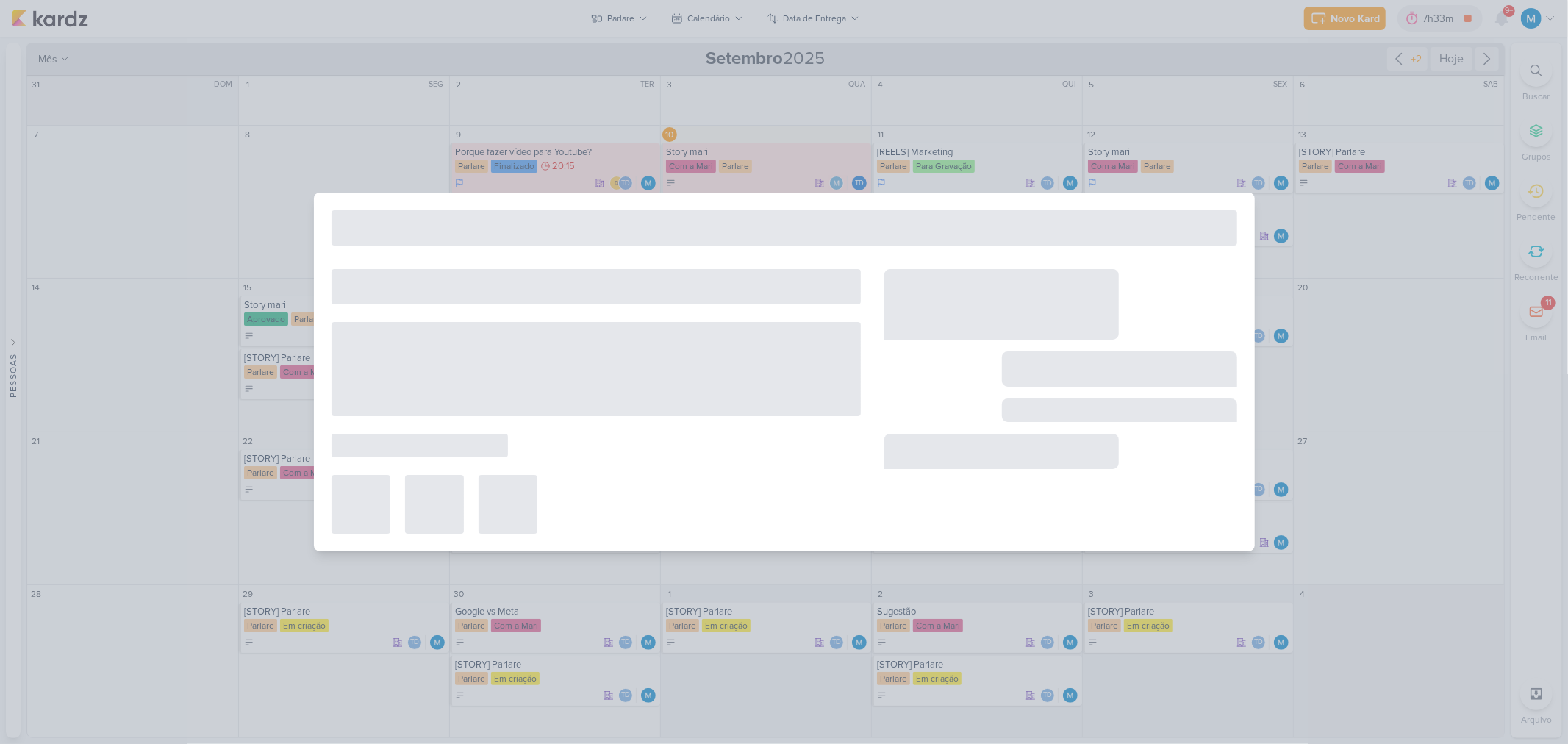
type input "Story mari"
type input "10 de setembro de 2025 às 23:59"
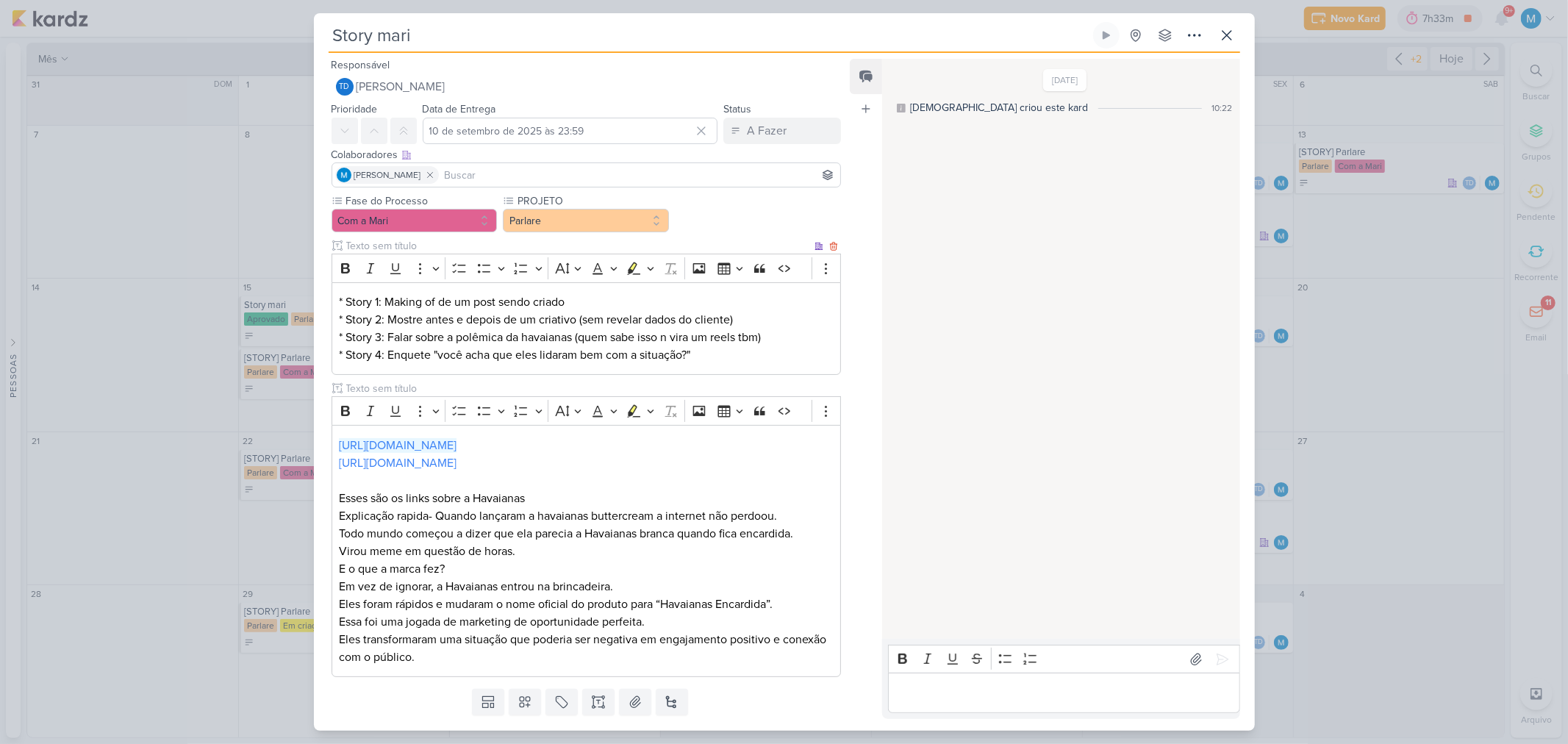
scroll to position [40, 0]
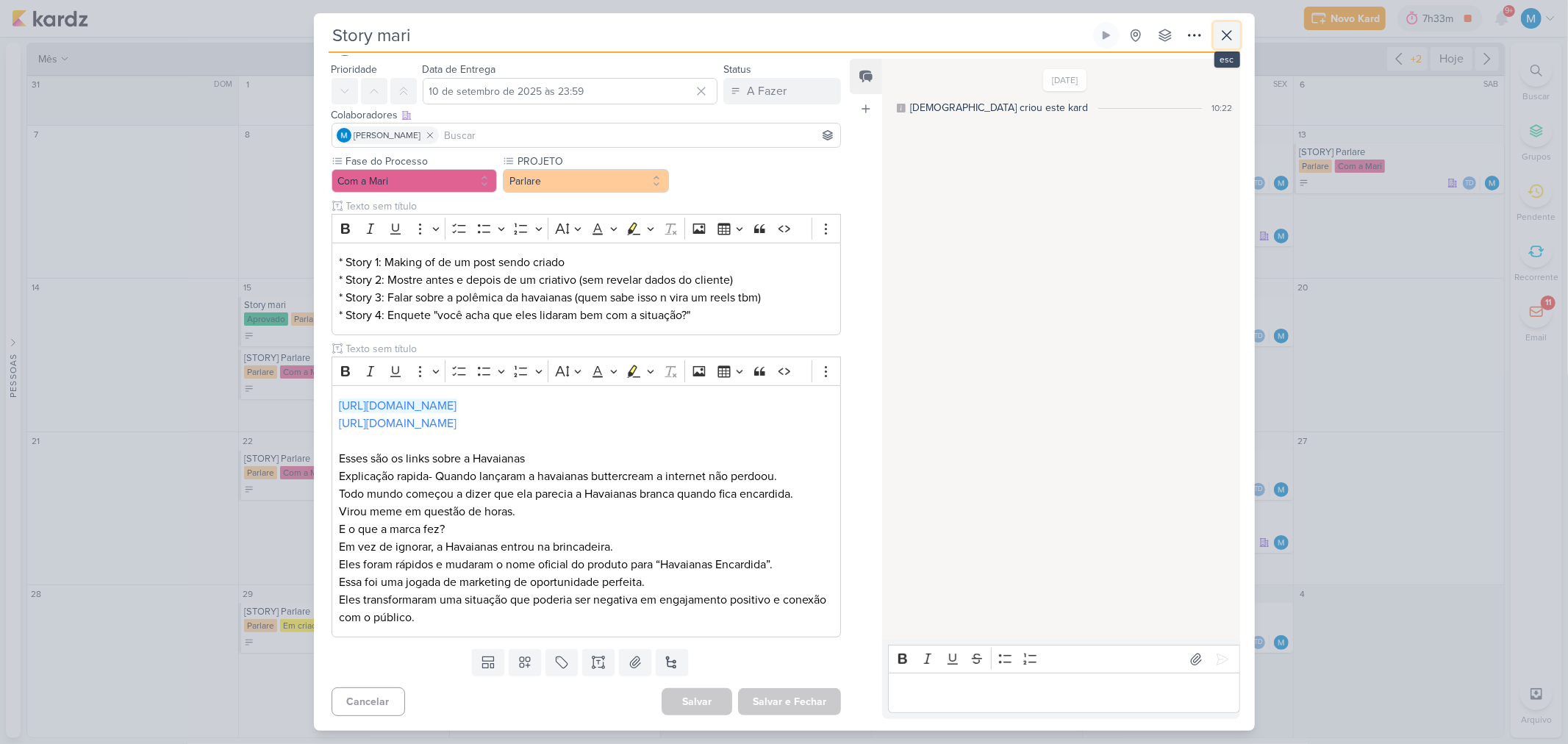
click at [1224, 29] on icon at bounding box center [1227, 35] width 18 height 18
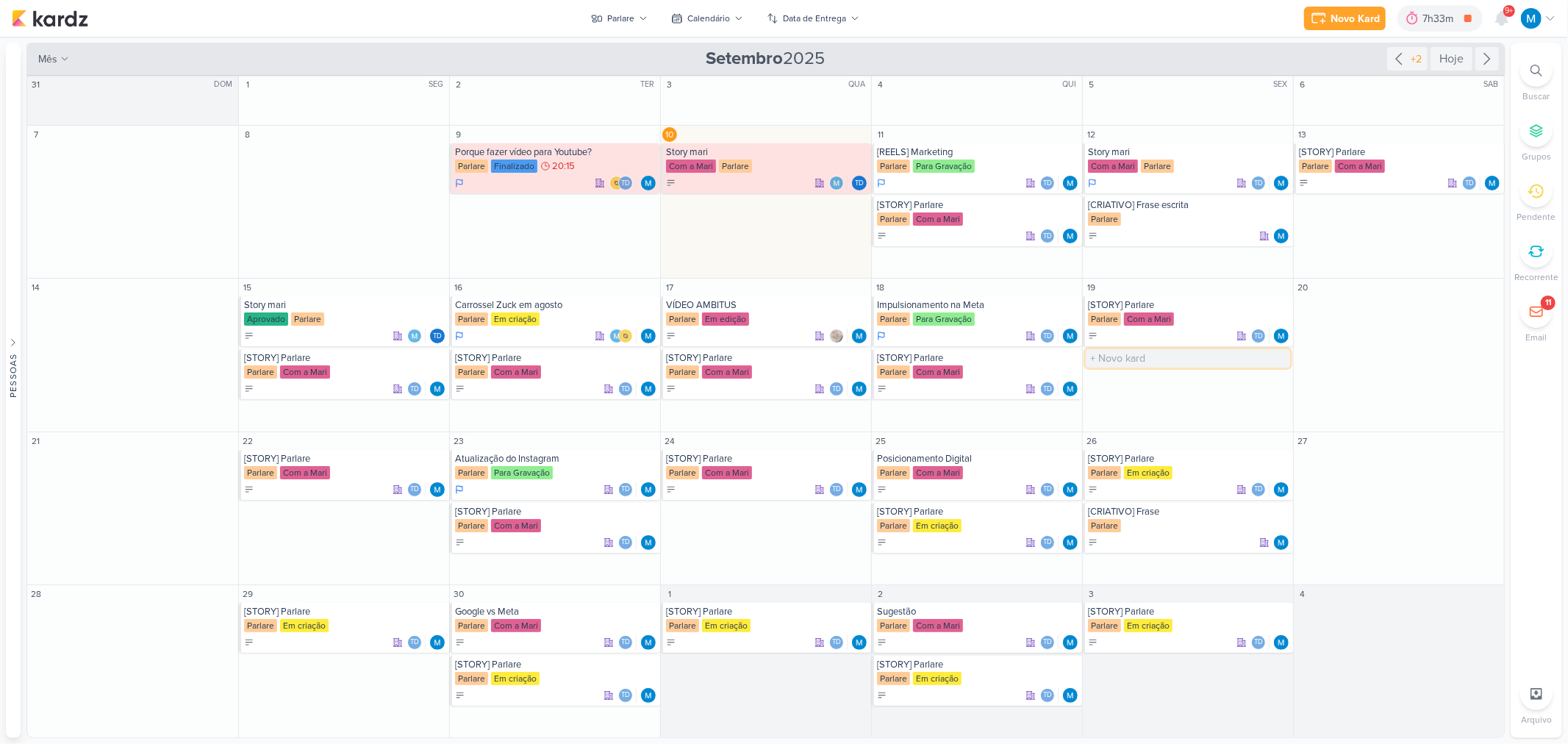
click at [1120, 358] on input "text" at bounding box center [1189, 358] width 204 height 18
click at [1147, 363] on input "text" at bounding box center [1189, 358] width 204 height 18
type input "[REELS] Polêmicas"
click at [1183, 363] on div "[REELS] Polêmicas" at bounding box center [1189, 358] width 203 height 11
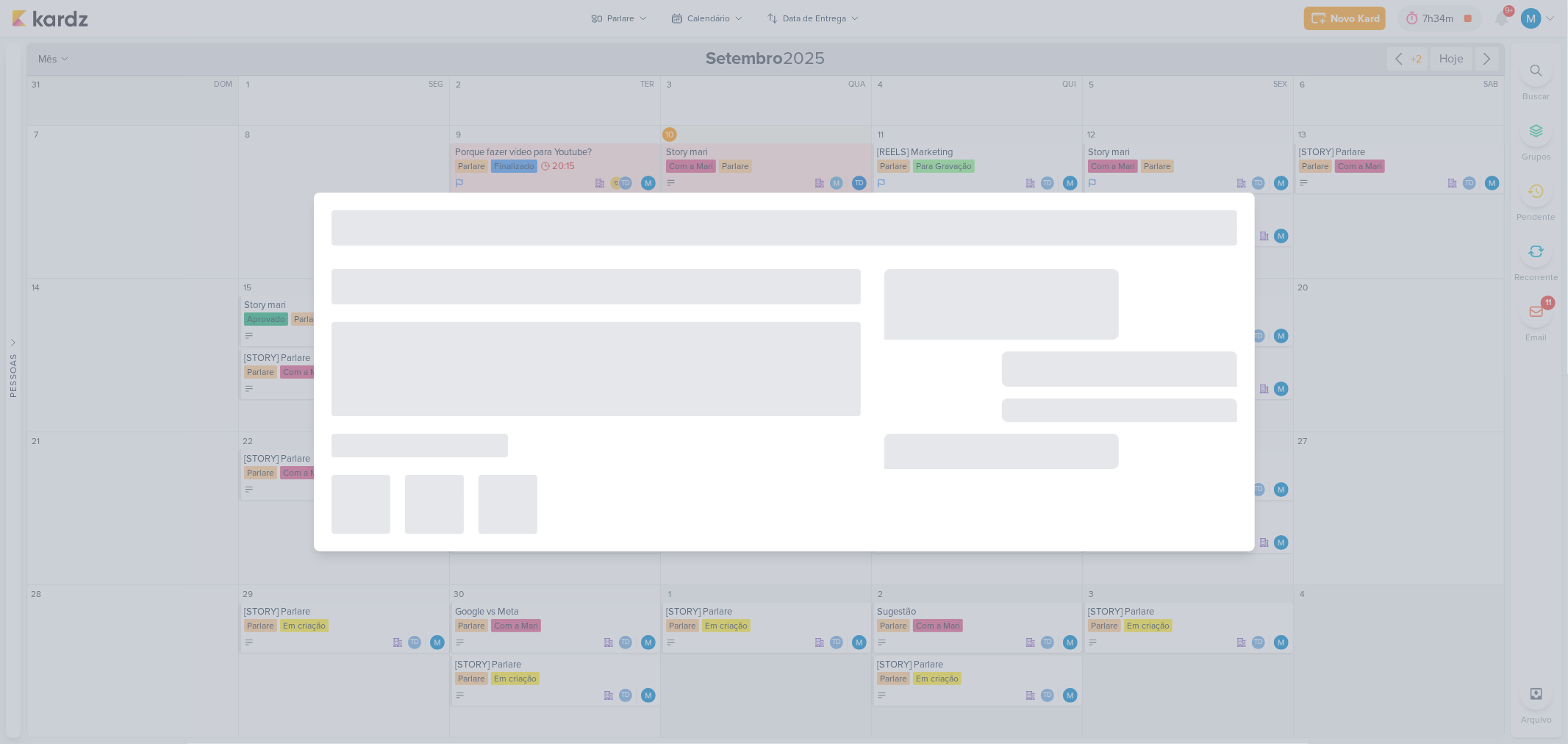
click at [1183, 363] on div at bounding box center [1119, 368] width 236 height 35
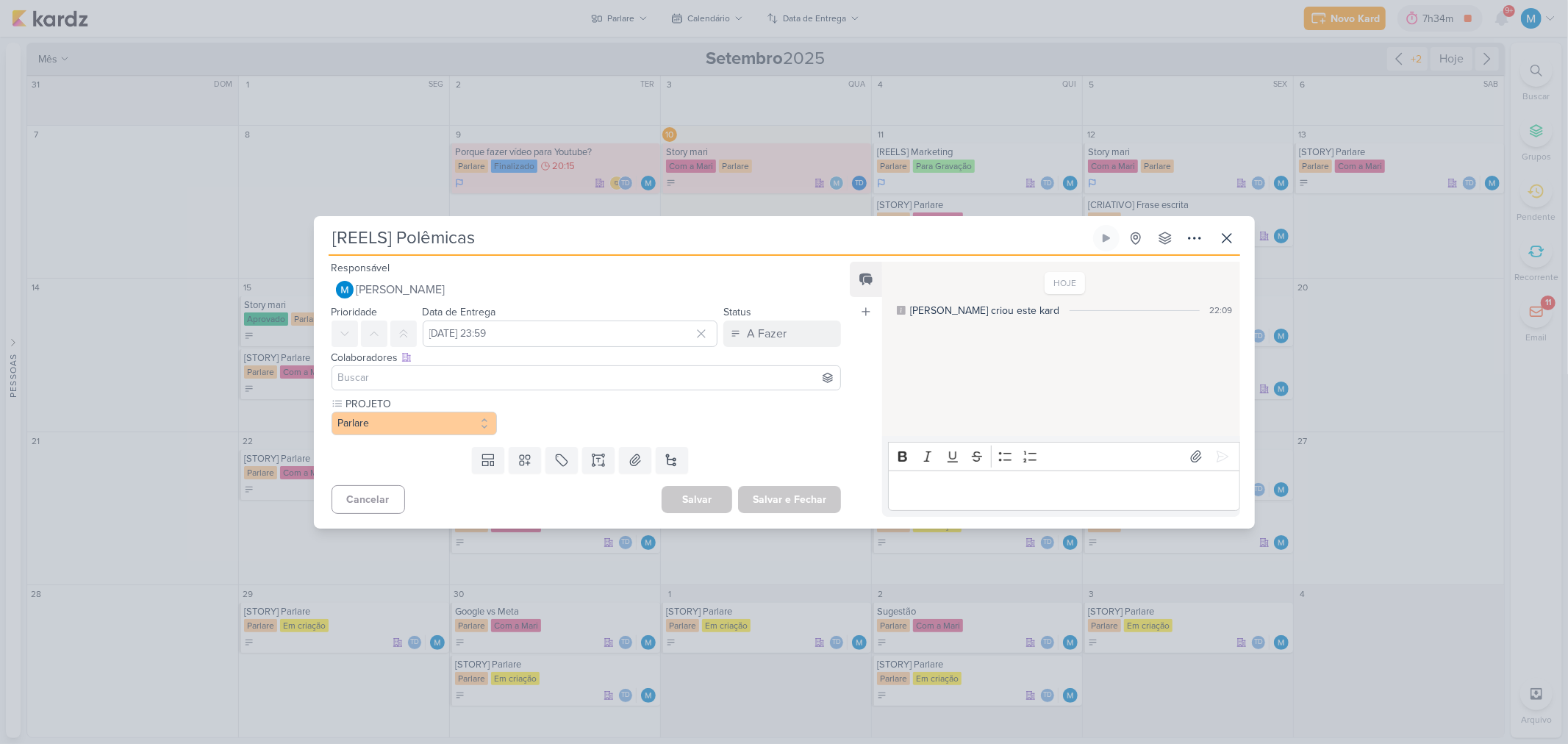
click at [450, 369] on input at bounding box center [587, 378] width 503 height 18
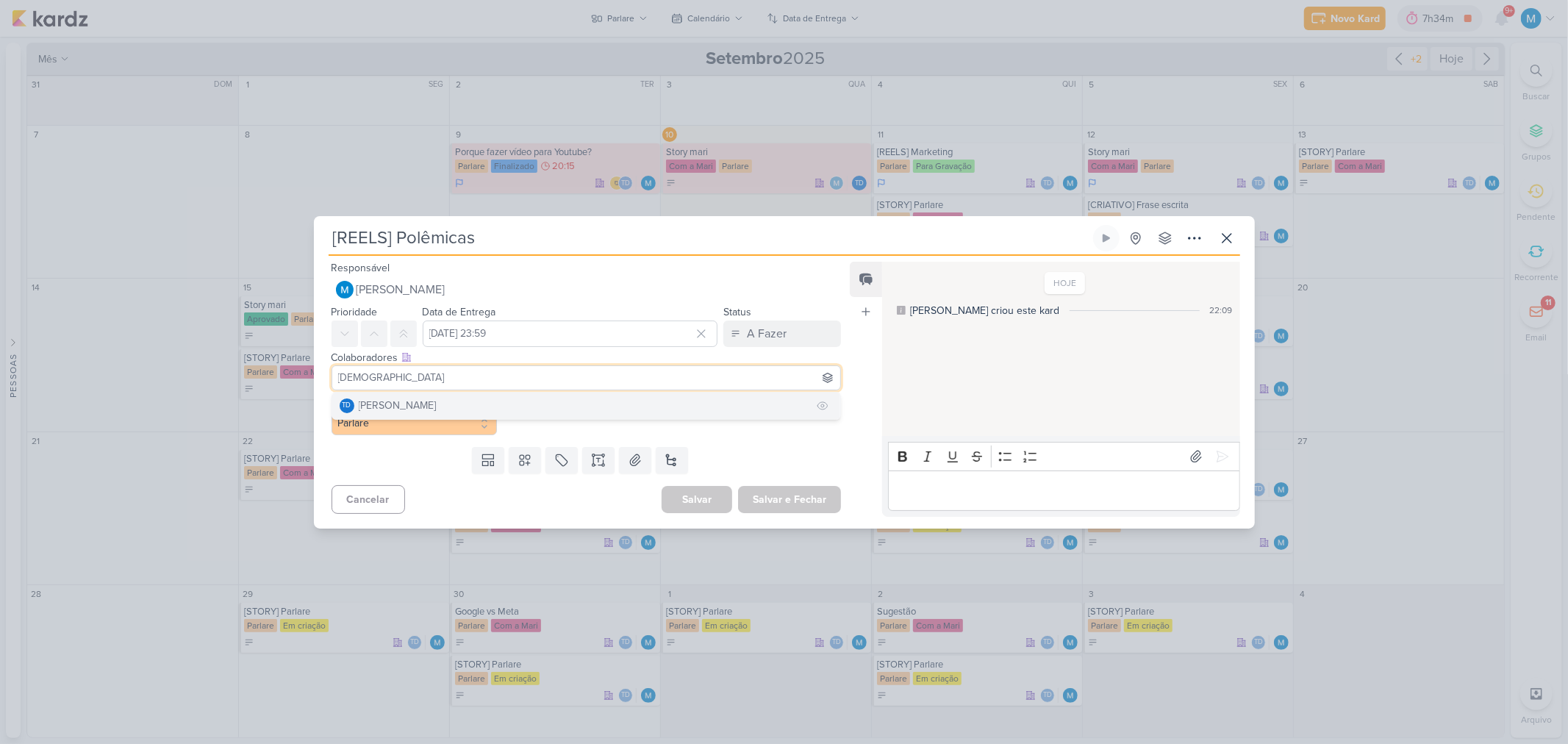
type input "[DEMOGRAPHIC_DATA]"
click at [453, 398] on button "Td Thais de carvalho" at bounding box center [587, 406] width 509 height 27
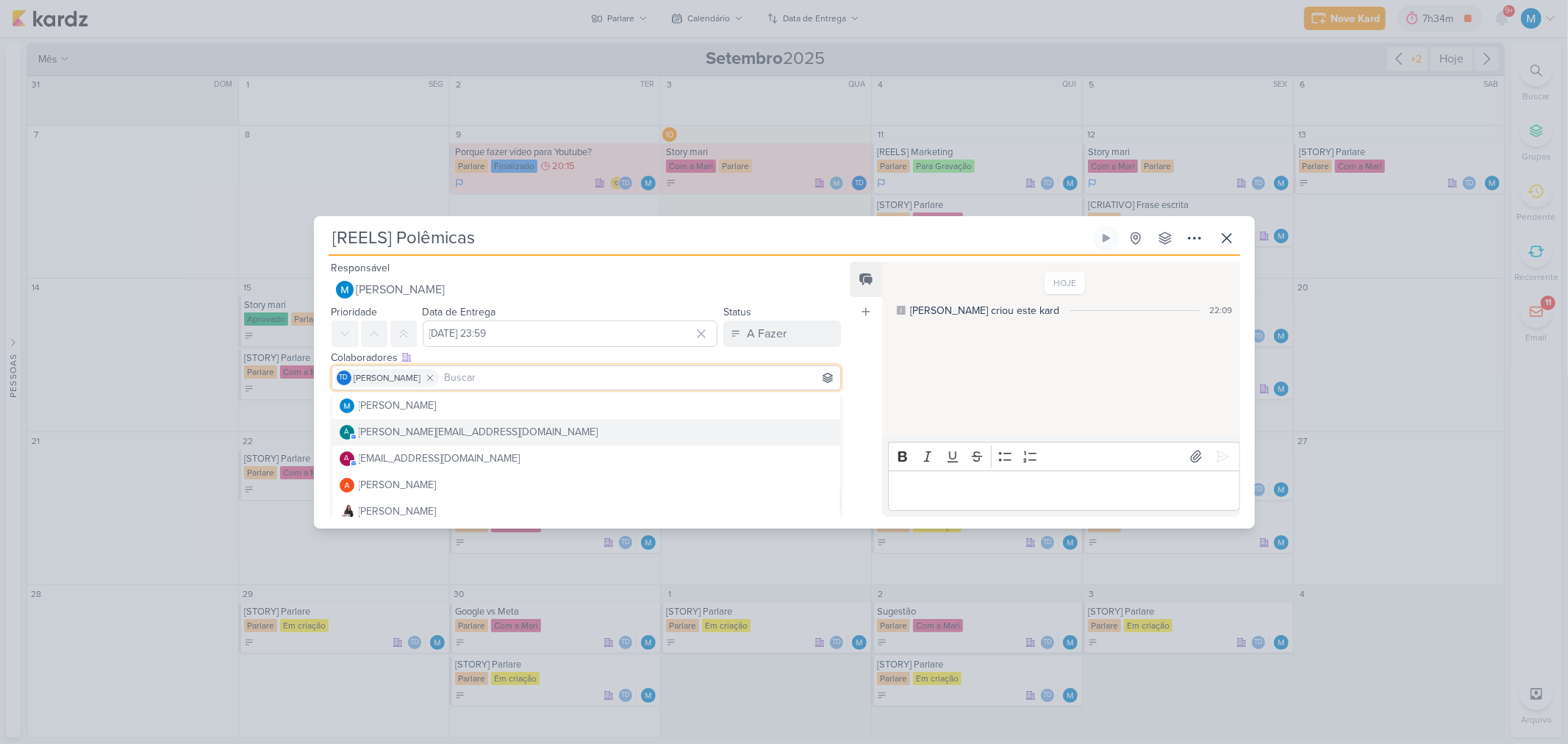
click at [871, 409] on div "Feed Atrelar email Solte o email para atrelar ao kard" at bounding box center [866, 390] width 32 height 256
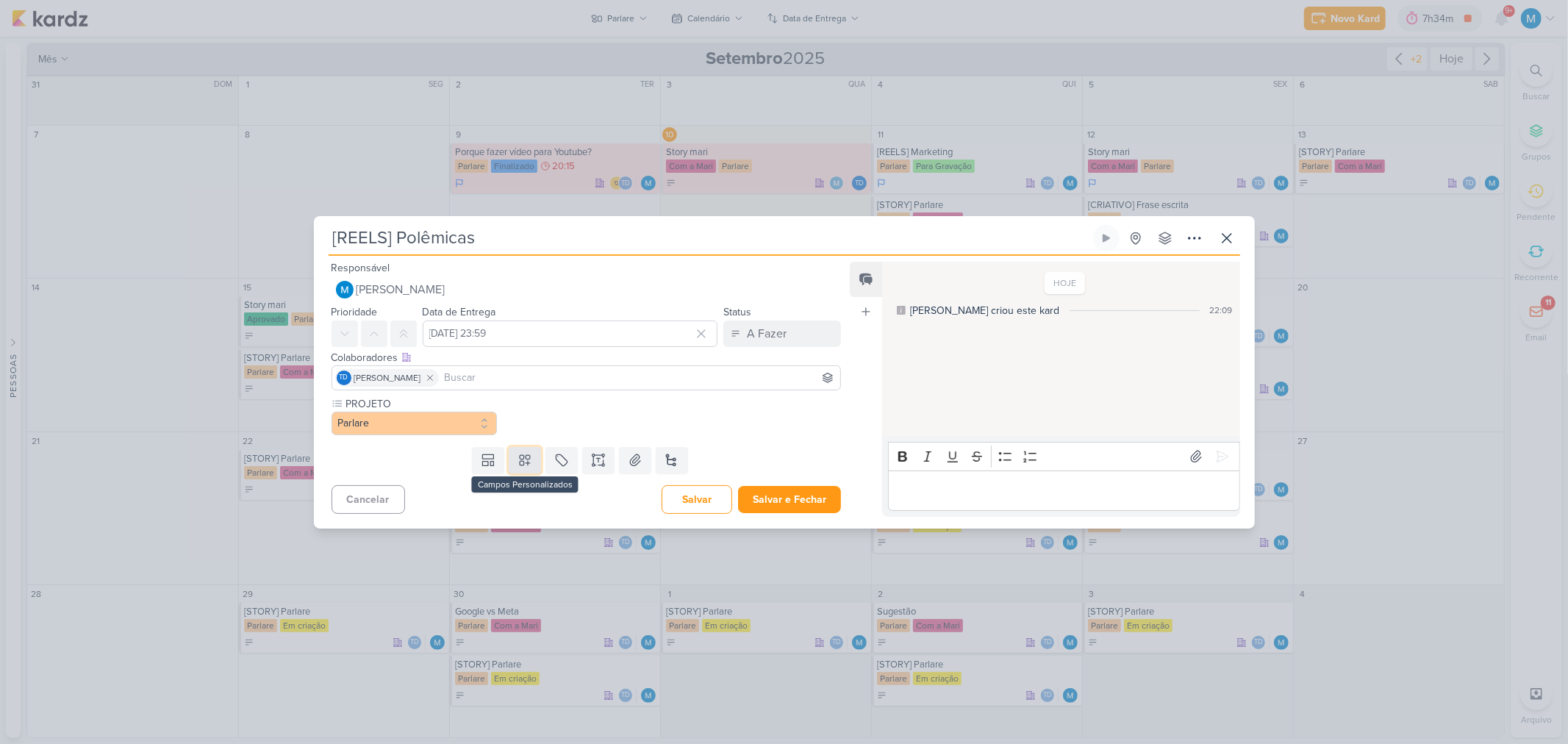
click at [532, 460] on button at bounding box center [525, 460] width 32 height 27
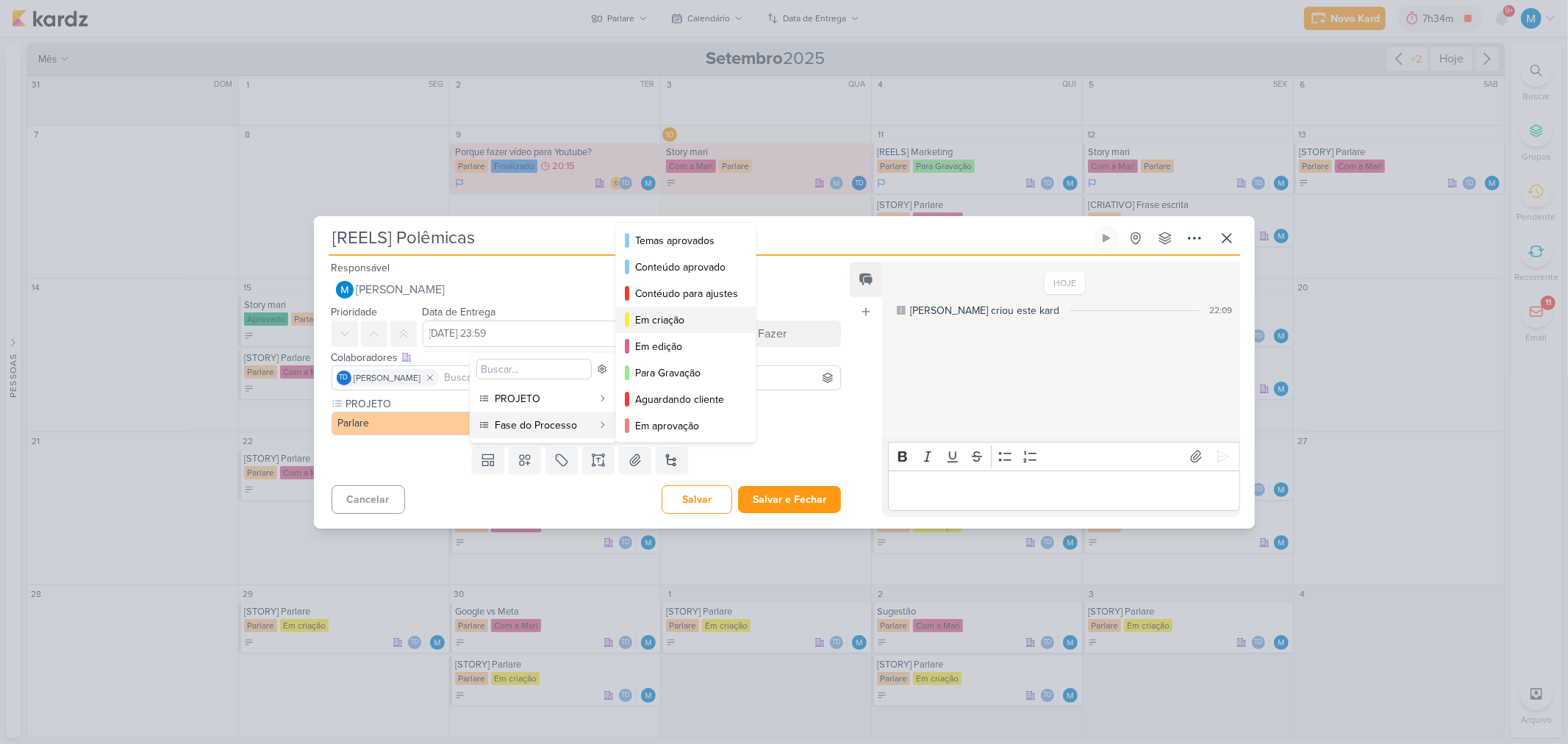
click at [677, 324] on div "Em criação" at bounding box center [686, 320] width 103 height 15
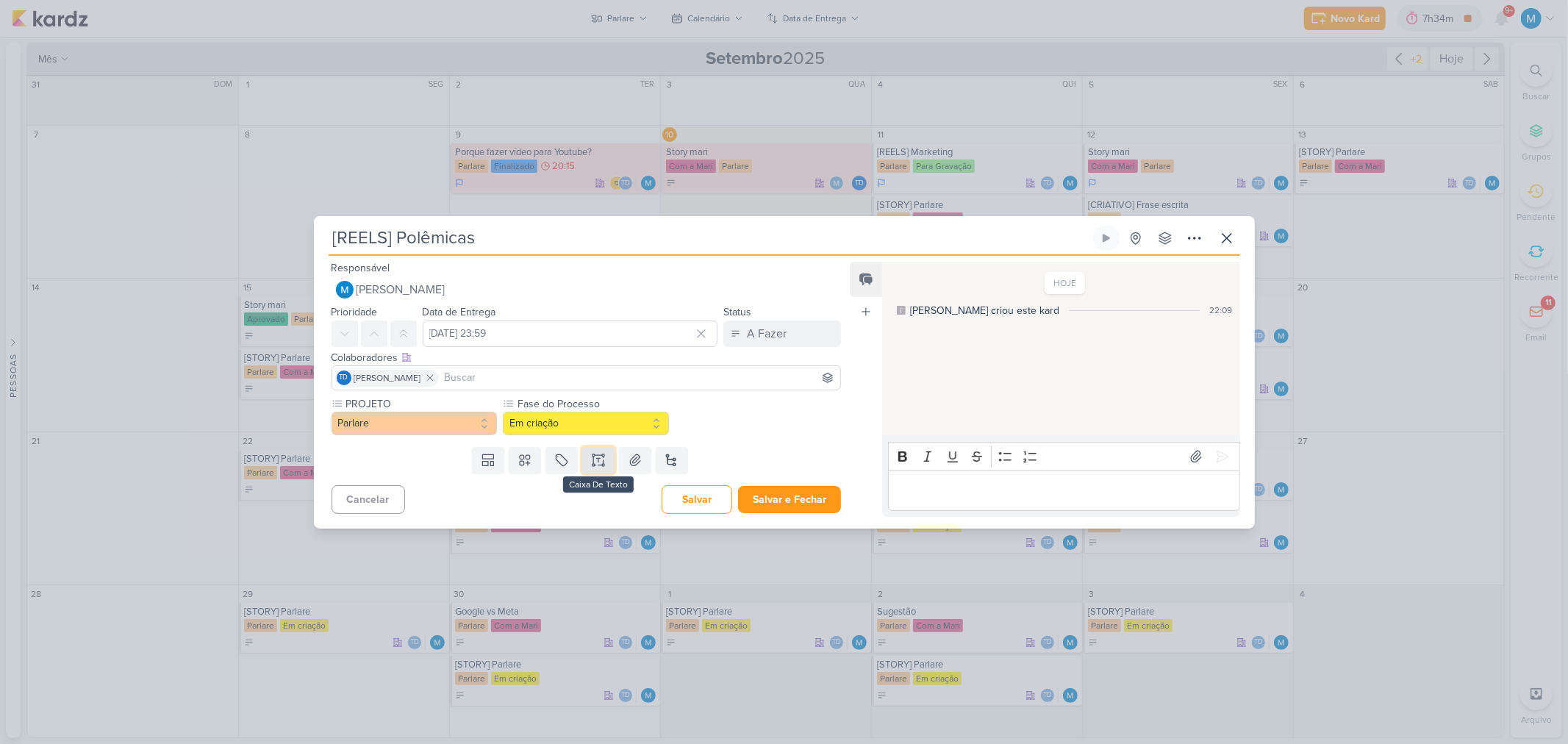
click at [594, 453] on icon at bounding box center [599, 461] width 15 height 15
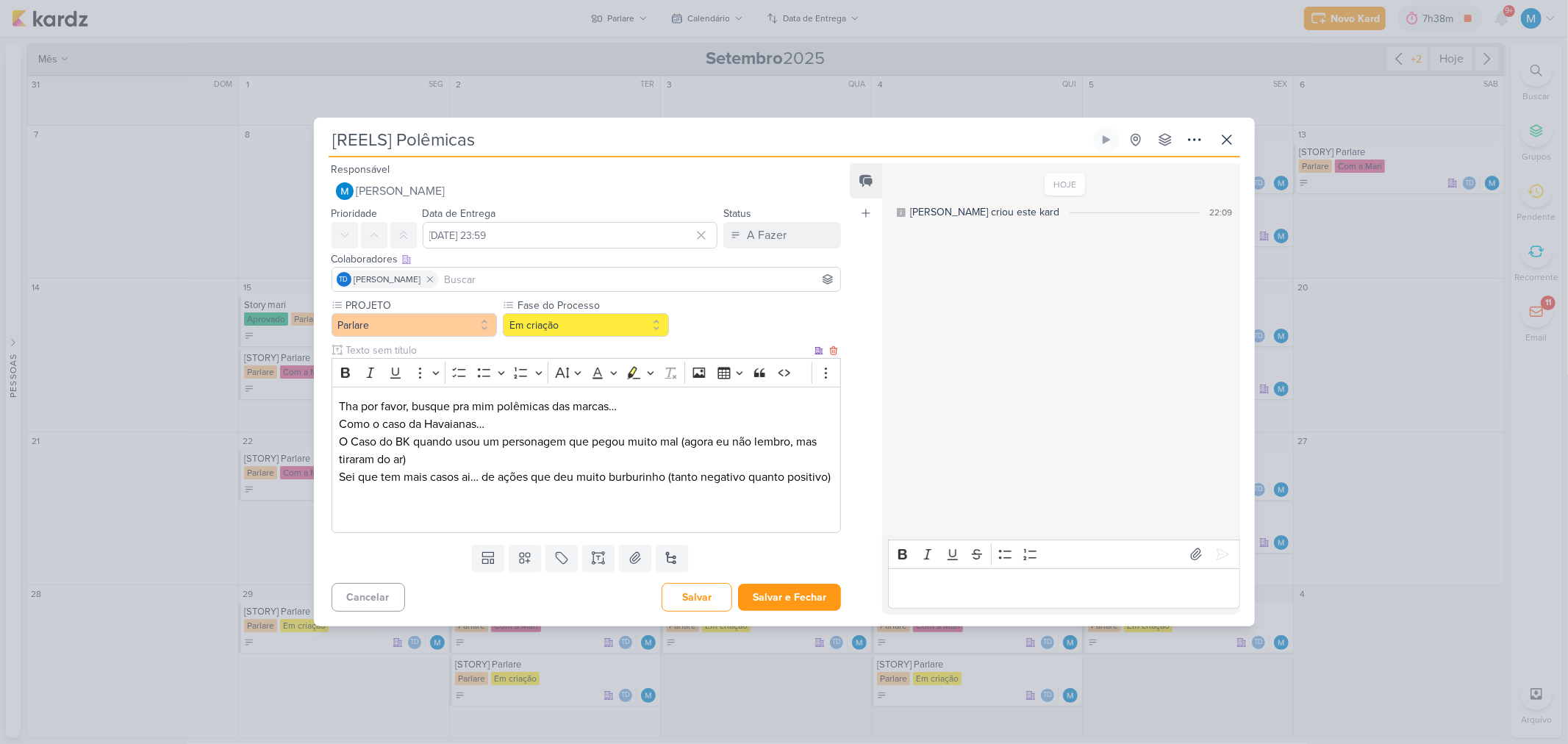
click at [414, 522] on p "O Caso do BK quando usou um personagem que pegou muito mal (agora eu não lembro…" at bounding box center [586, 477] width 494 height 88
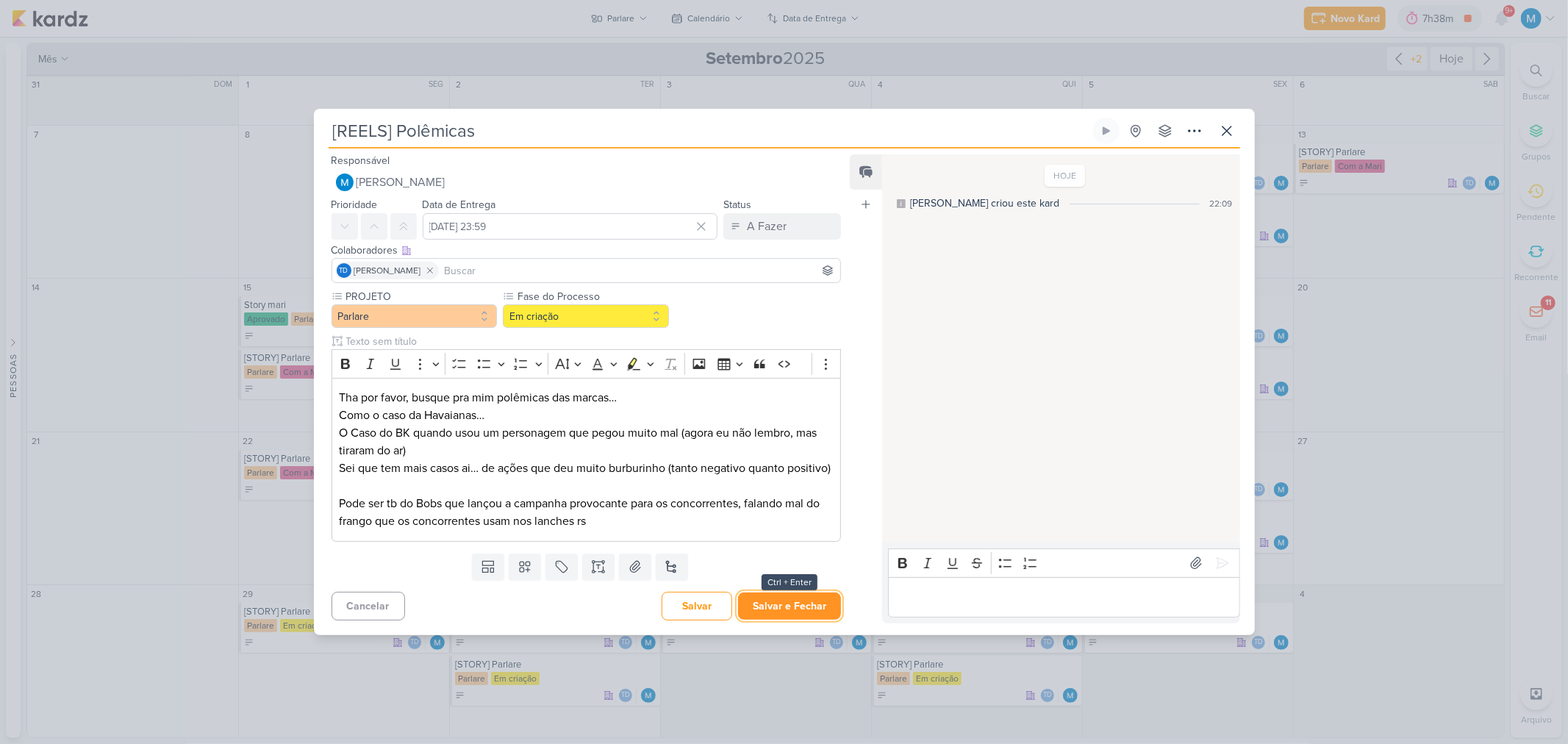
click at [780, 611] on button "Salvar e Fechar" at bounding box center [789, 606] width 103 height 27
